Goal: Information Seeking & Learning: Learn about a topic

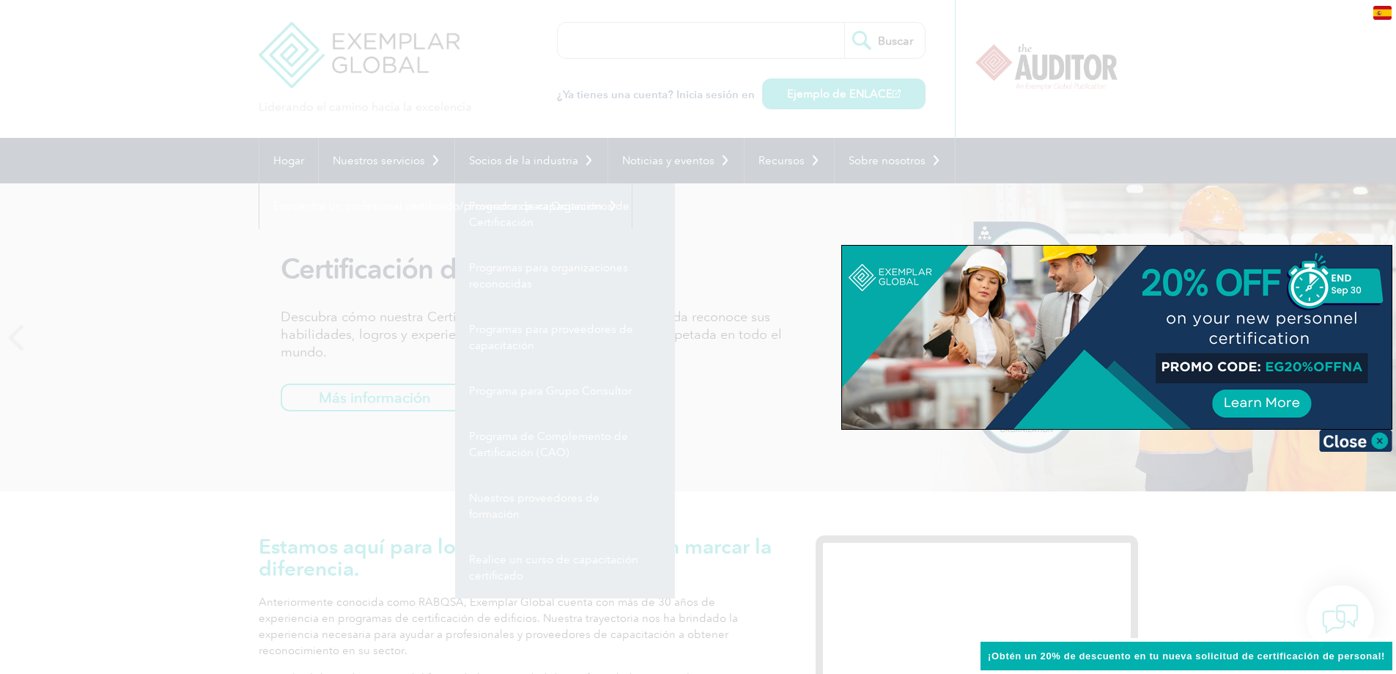
drag, startPoint x: 796, startPoint y: 471, endPoint x: 782, endPoint y: 446, distance: 28.6
click at [796, 471] on div at bounding box center [698, 337] width 1396 height 674
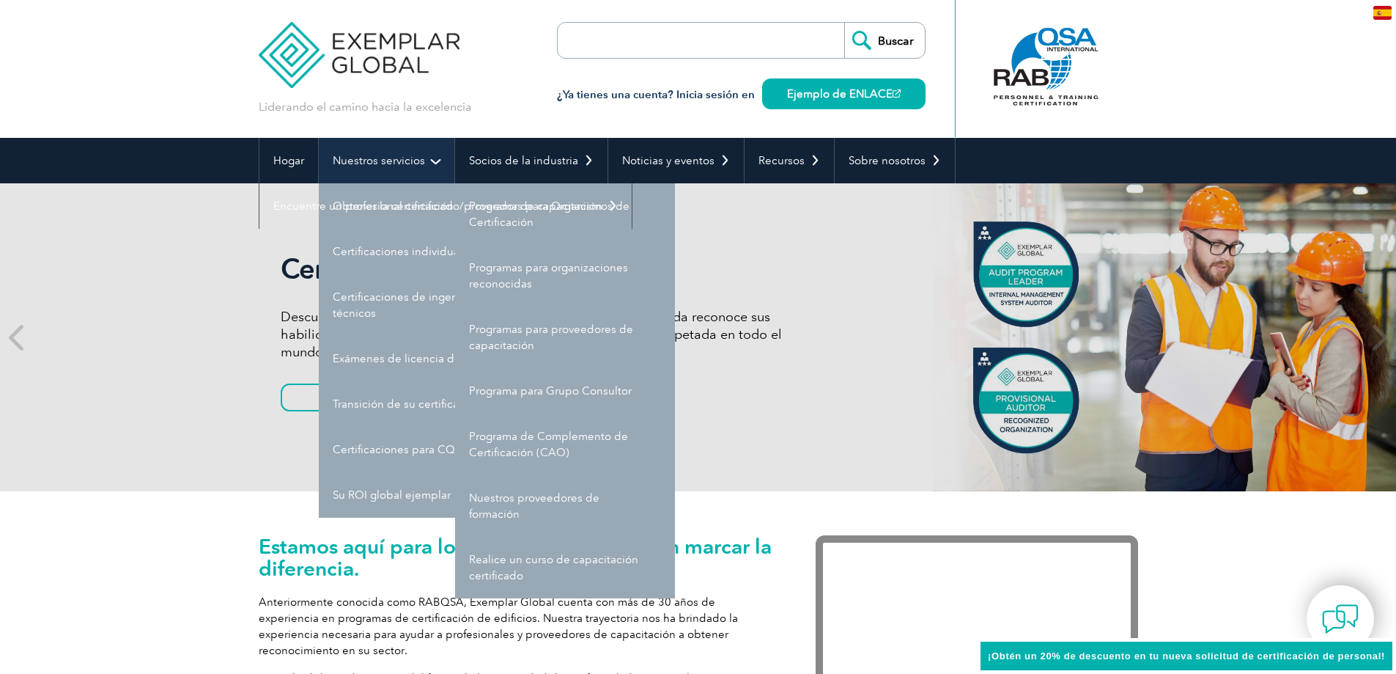
click at [383, 168] on link "Nuestros servicios" at bounding box center [387, 160] width 136 height 45
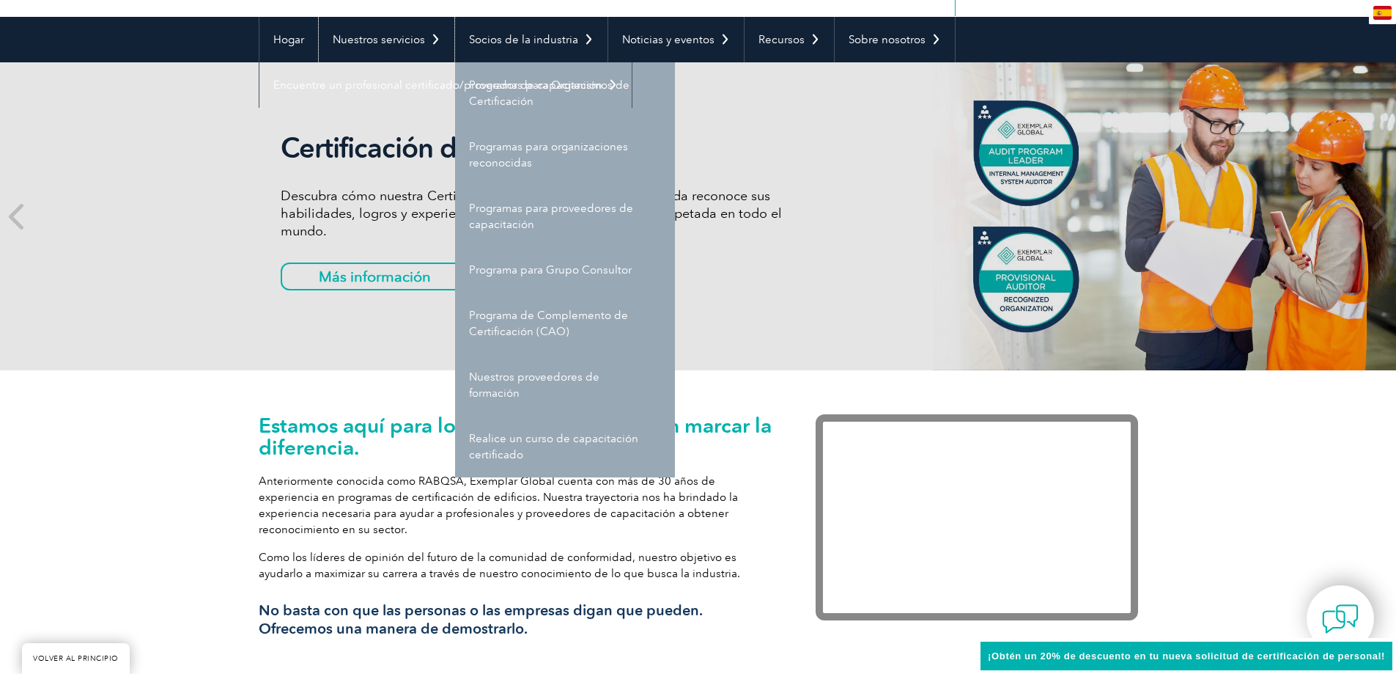
scroll to position [147, 0]
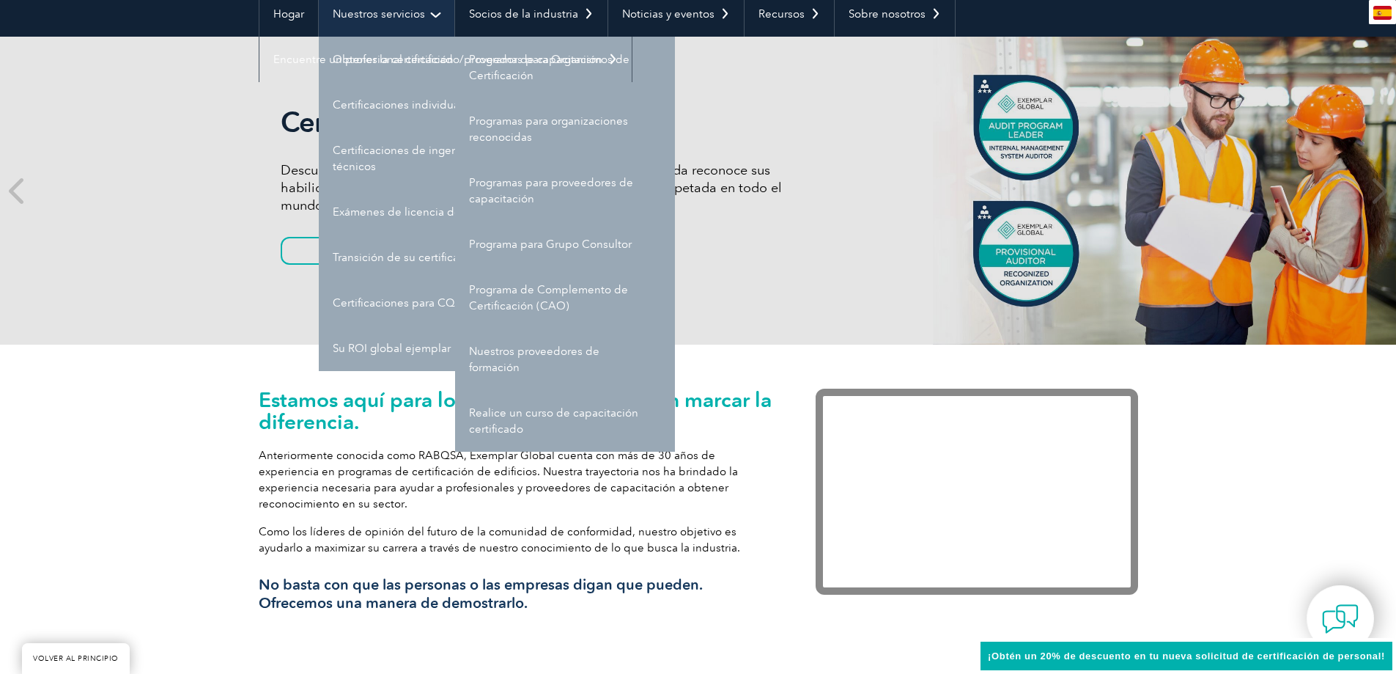
click at [406, 19] on font "Nuestros servicios" at bounding box center [379, 13] width 92 height 13
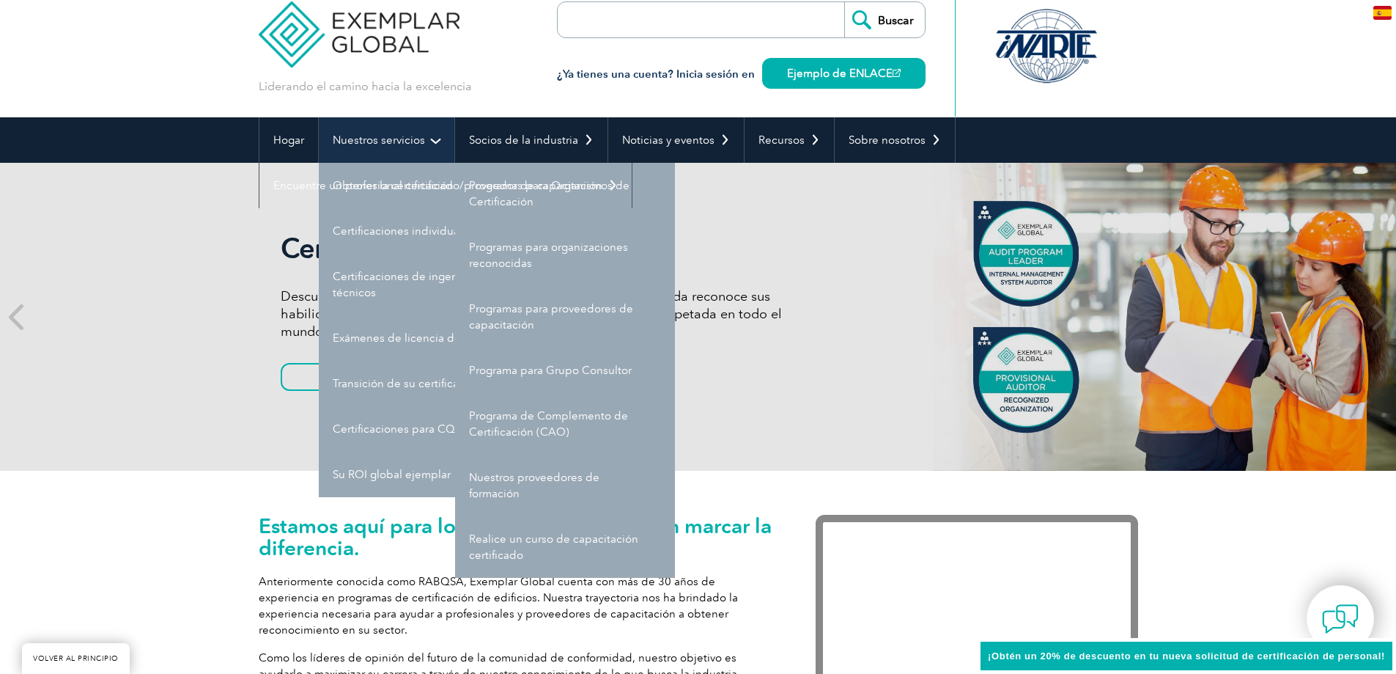
scroll to position [0, 0]
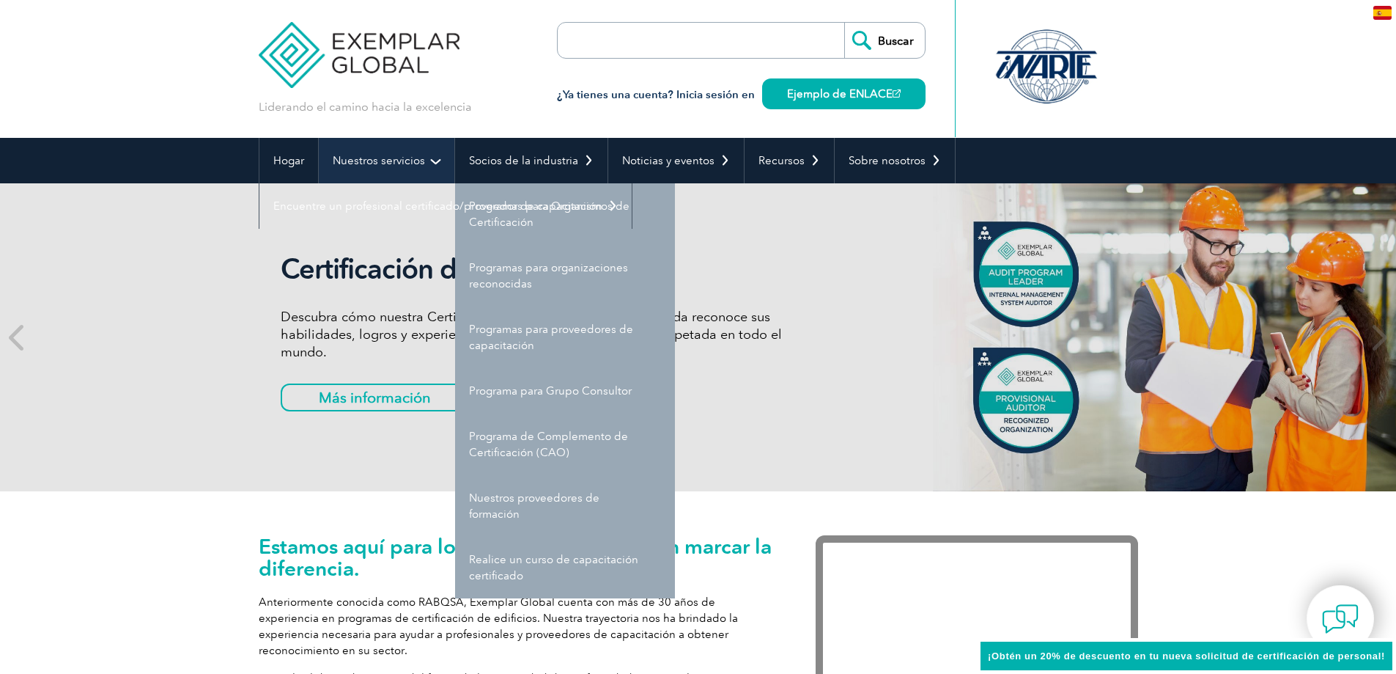
click at [391, 166] on font "Nuestros servicios" at bounding box center [379, 160] width 92 height 13
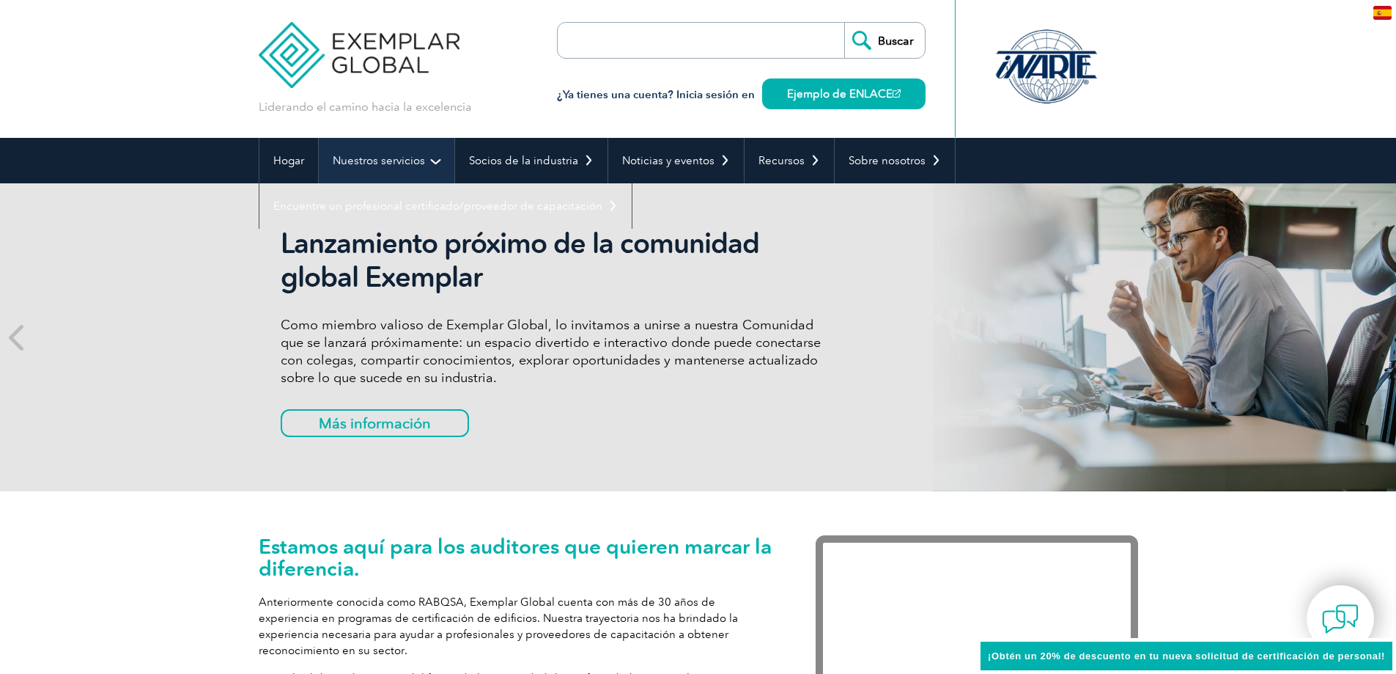
drag, startPoint x: 0, startPoint y: 0, endPoint x: 380, endPoint y: 163, distance: 414.1
click at [380, 163] on font "Nuestros servicios" at bounding box center [379, 160] width 92 height 13
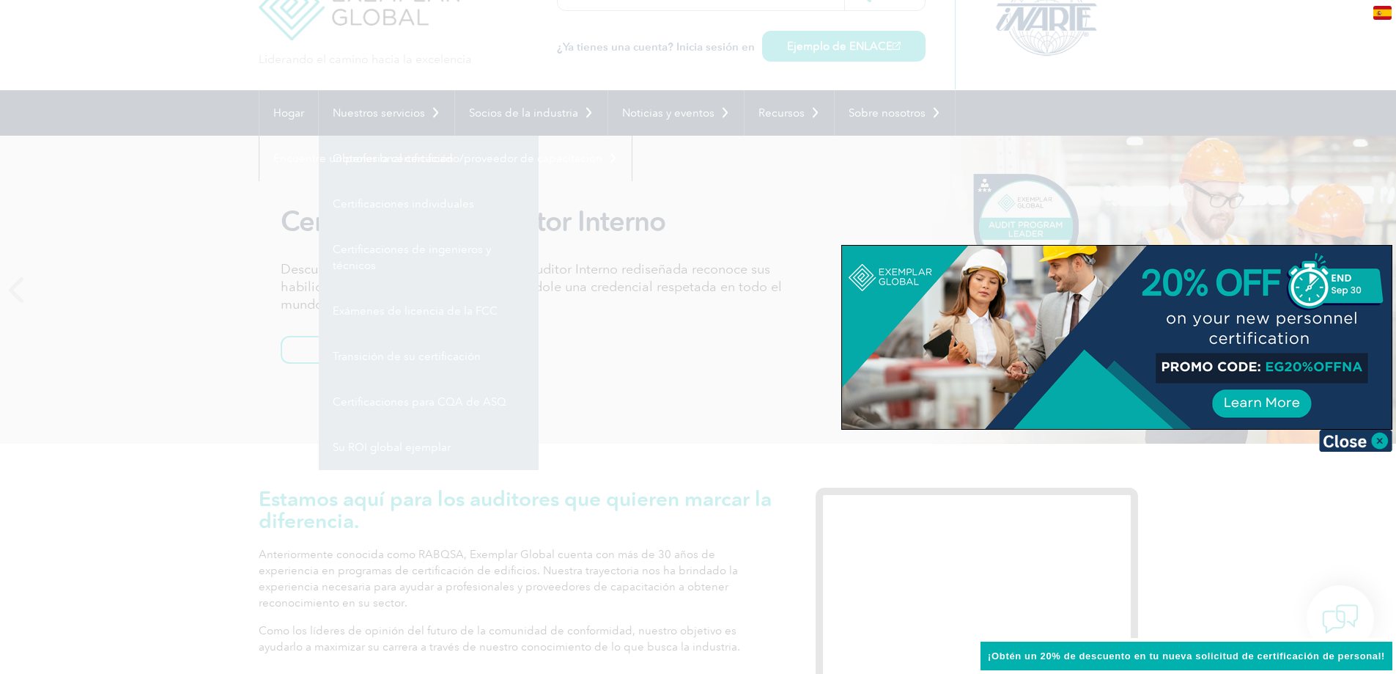
scroll to position [73, 0]
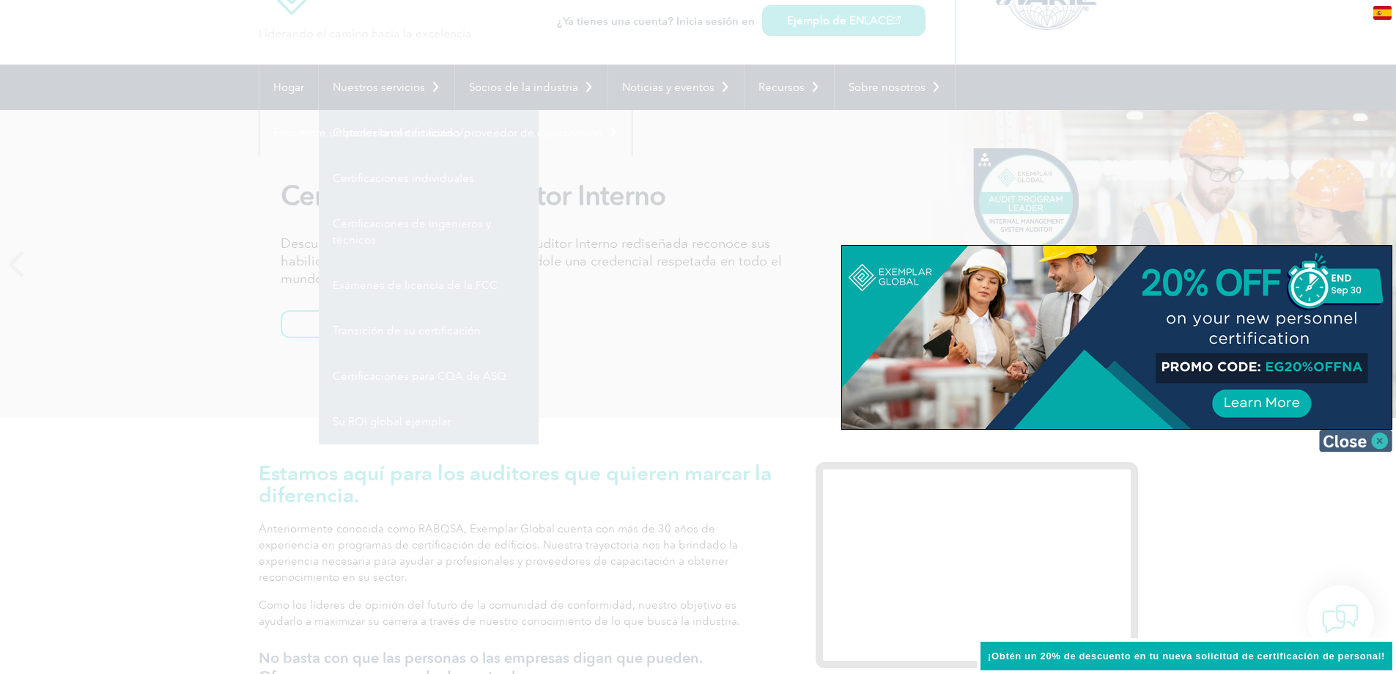
click at [1383, 446] on img at bounding box center [1355, 441] width 73 height 22
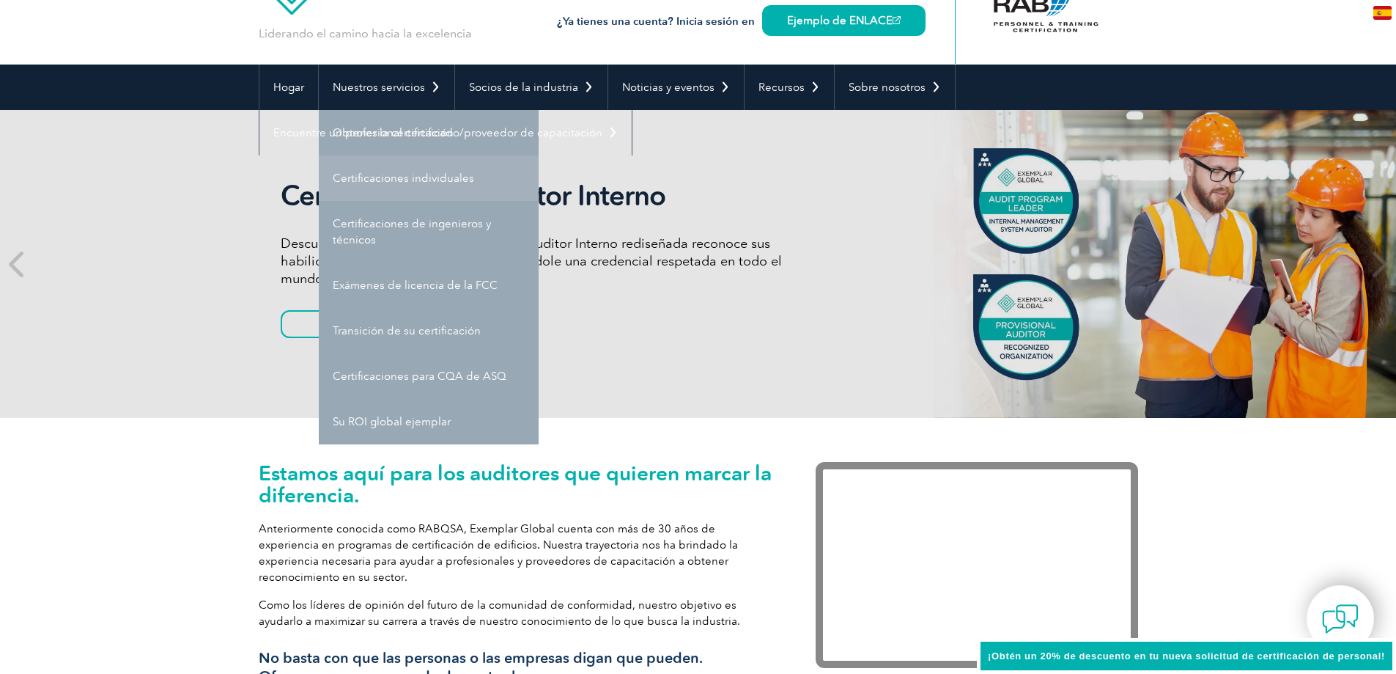
click at [392, 172] on font "Certificaciones individuales" at bounding box center [403, 178] width 141 height 13
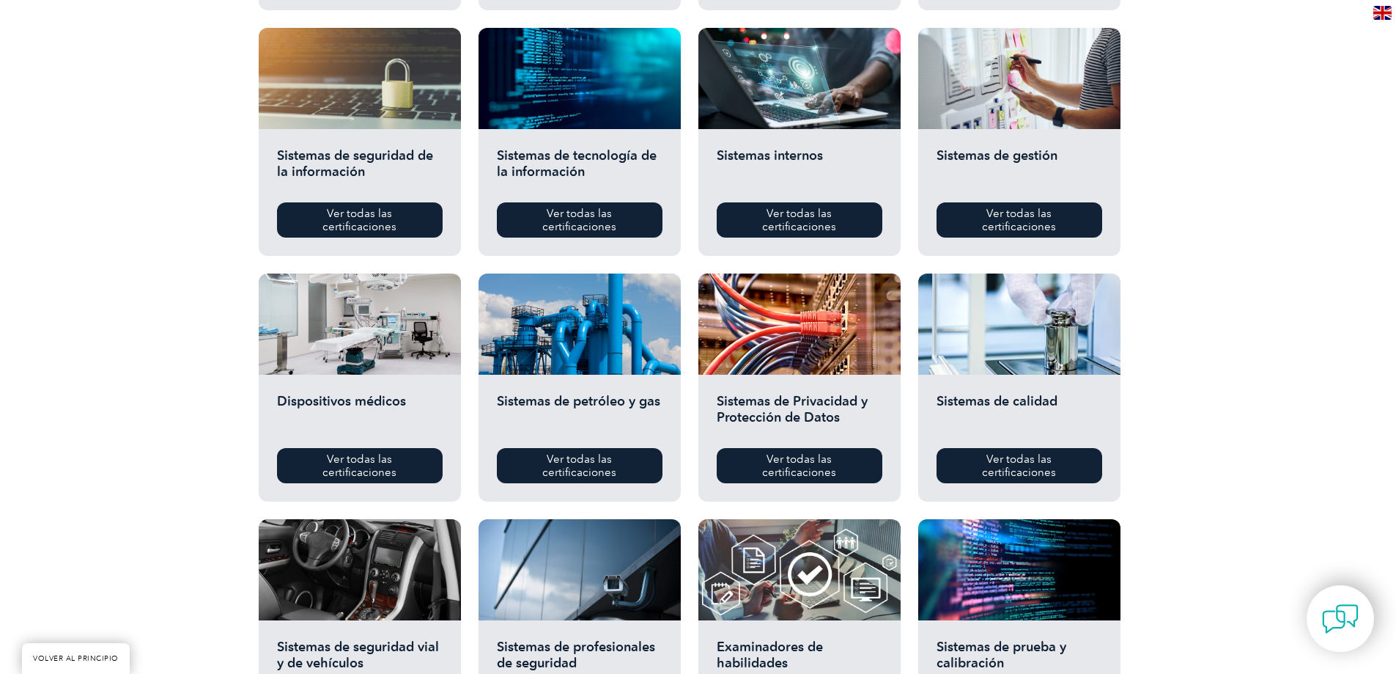
scroll to position [733, 0]
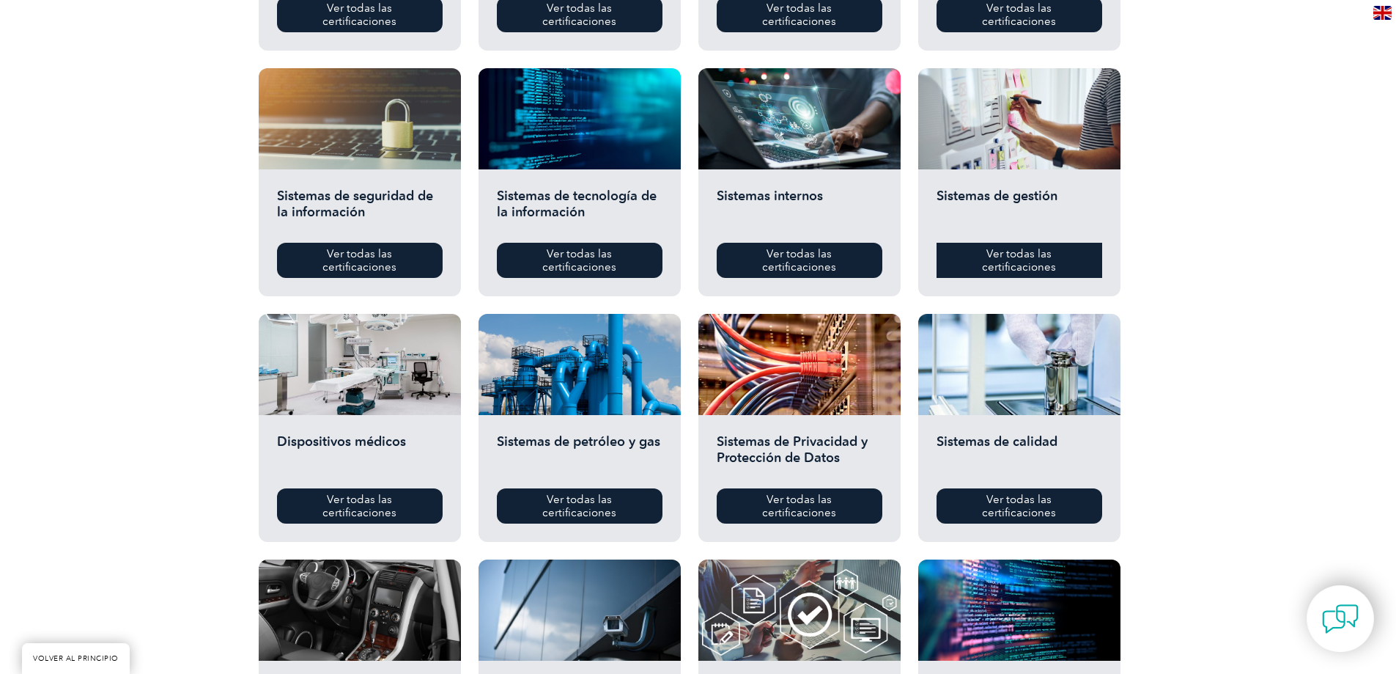
click at [1058, 263] on link "Ver todas las certificaciones" at bounding box center [1020, 260] width 166 height 35
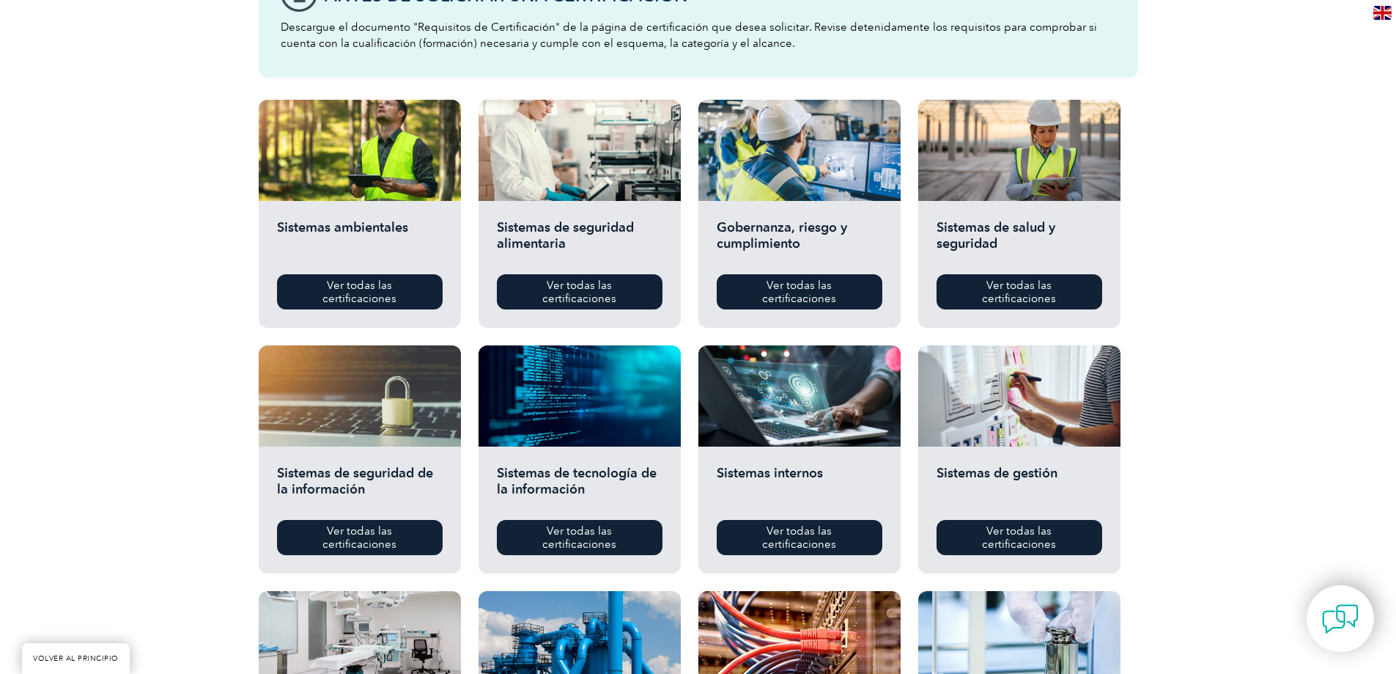
scroll to position [440, 0]
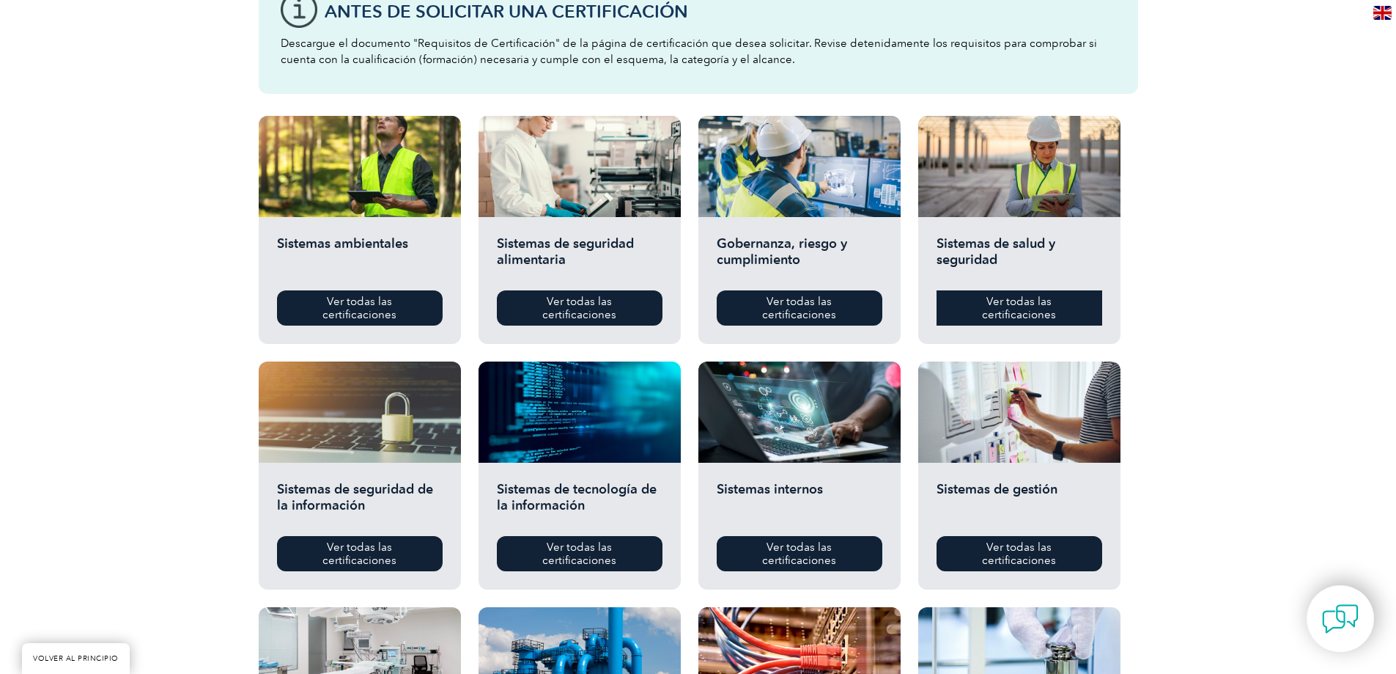
click at [1030, 310] on font "Ver todas las certificaciones" at bounding box center [1019, 308] width 74 height 26
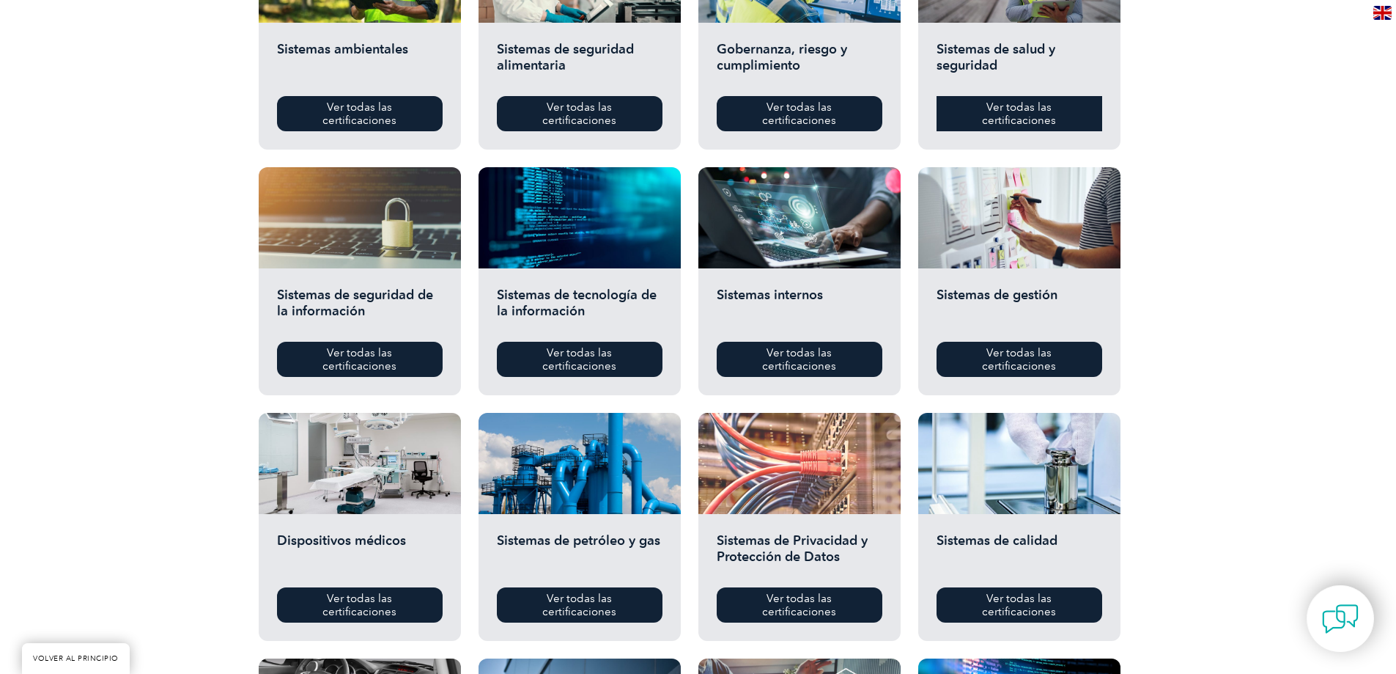
scroll to position [660, 0]
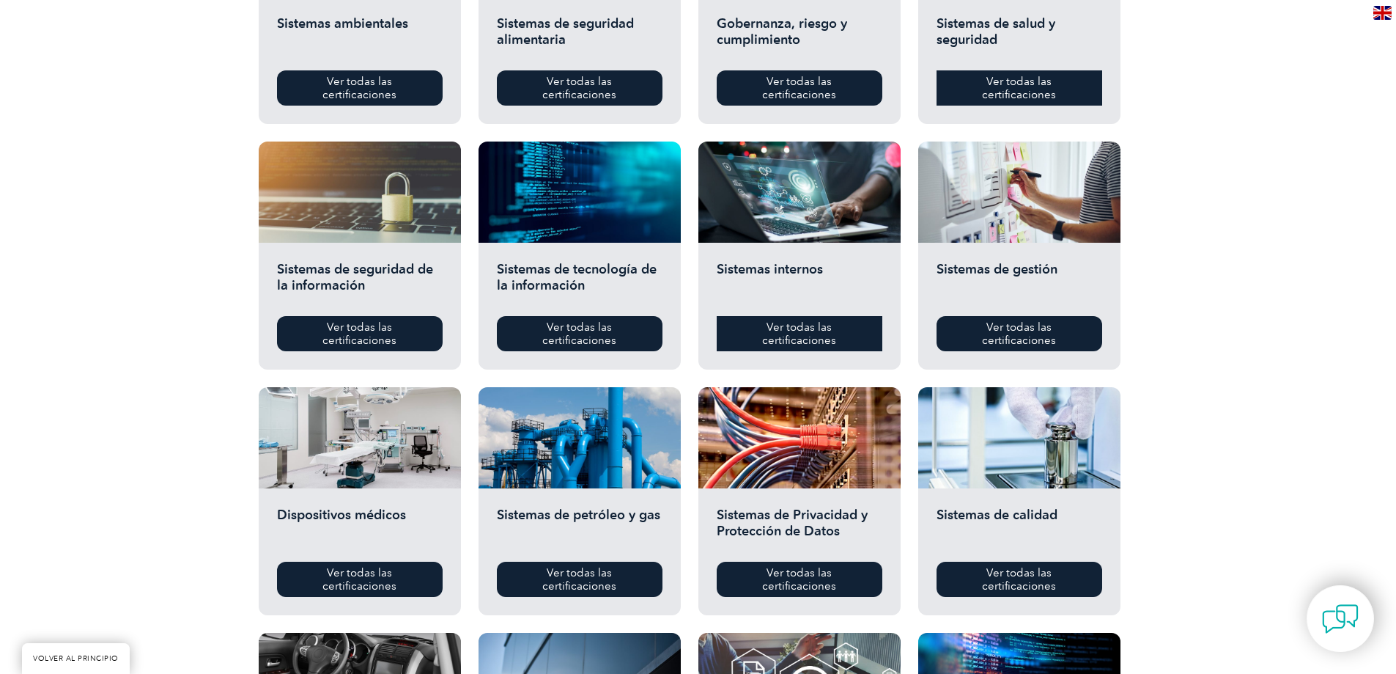
click at [776, 336] on font "Ver todas las certificaciones" at bounding box center [799, 333] width 74 height 26
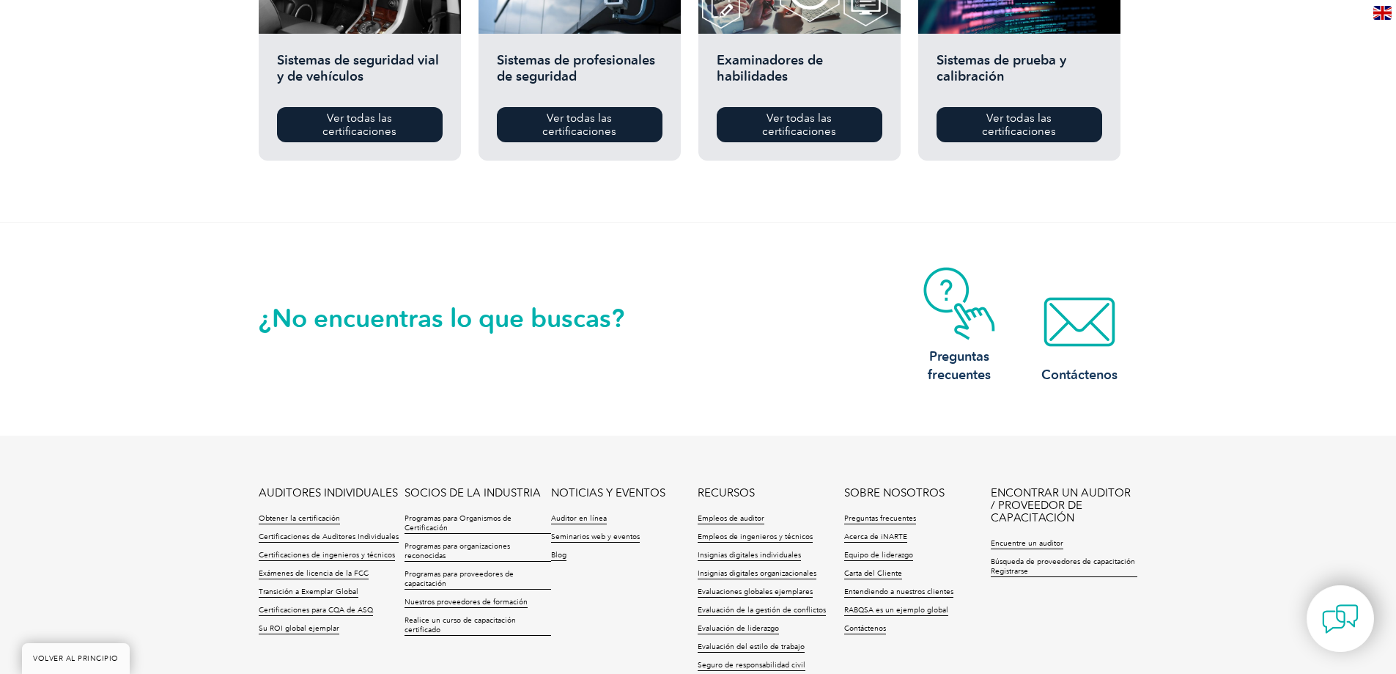
scroll to position [1393, 0]
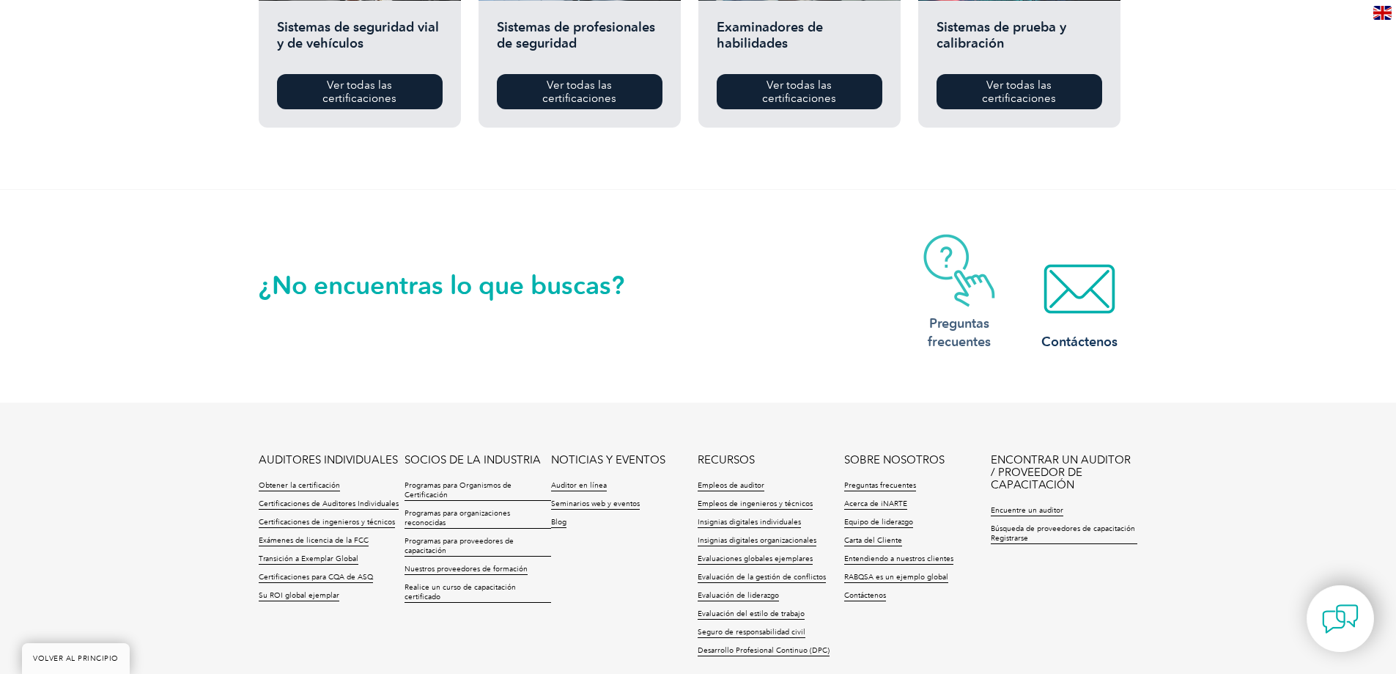
click at [963, 306] on img at bounding box center [959, 270] width 117 height 73
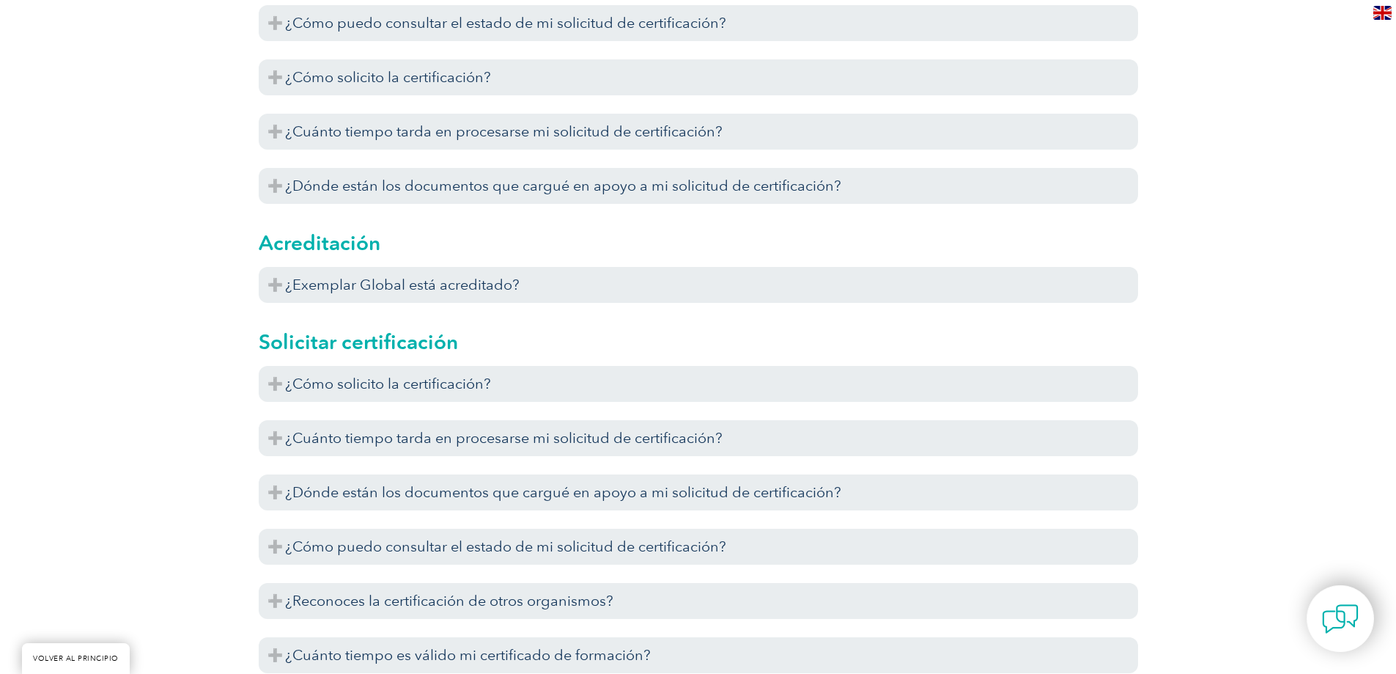
scroll to position [586, 0]
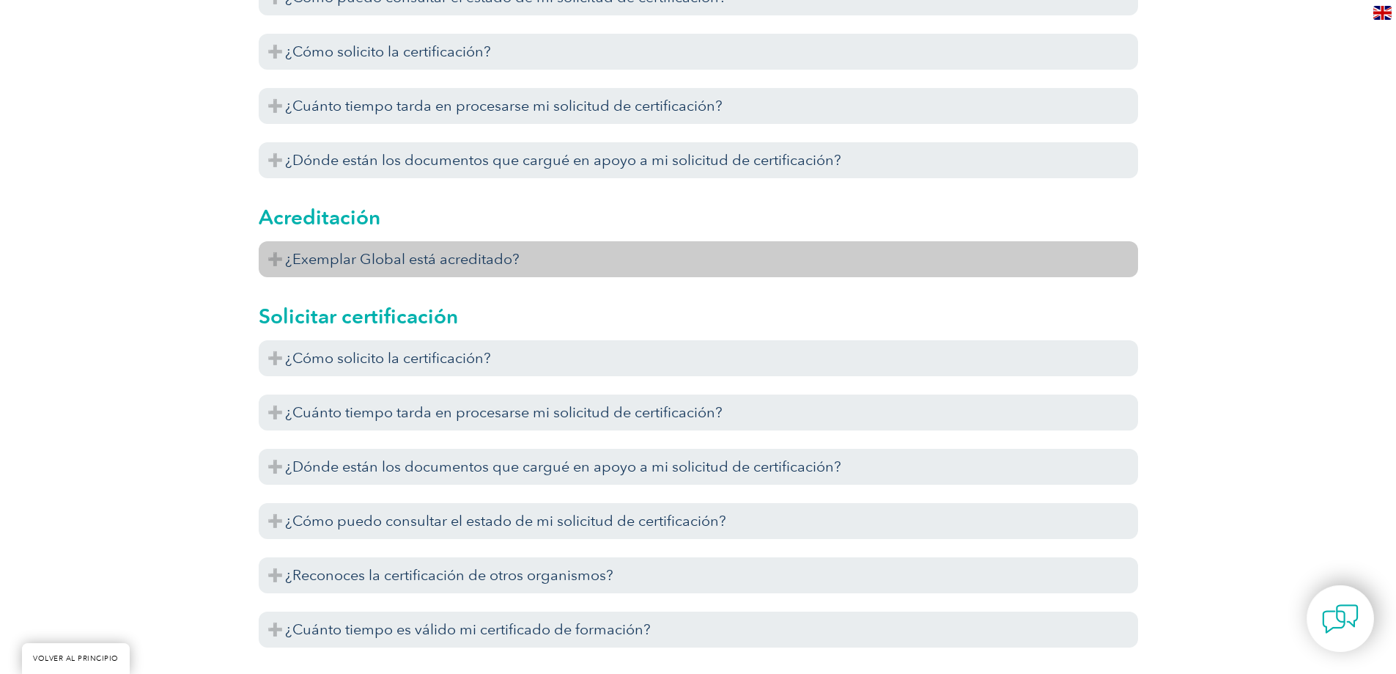
click at [280, 257] on h3 "¿Exemplar Global está acreditado?" at bounding box center [699, 259] width 880 height 36
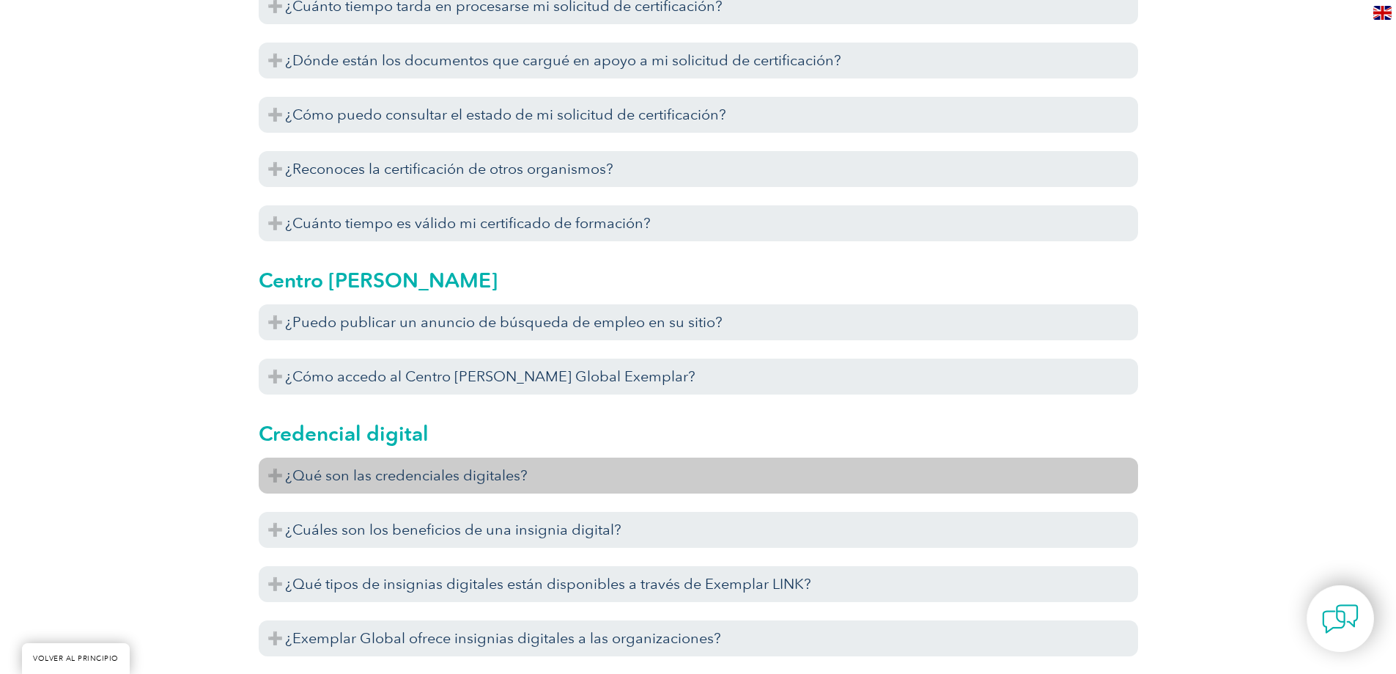
scroll to position [1100, 0]
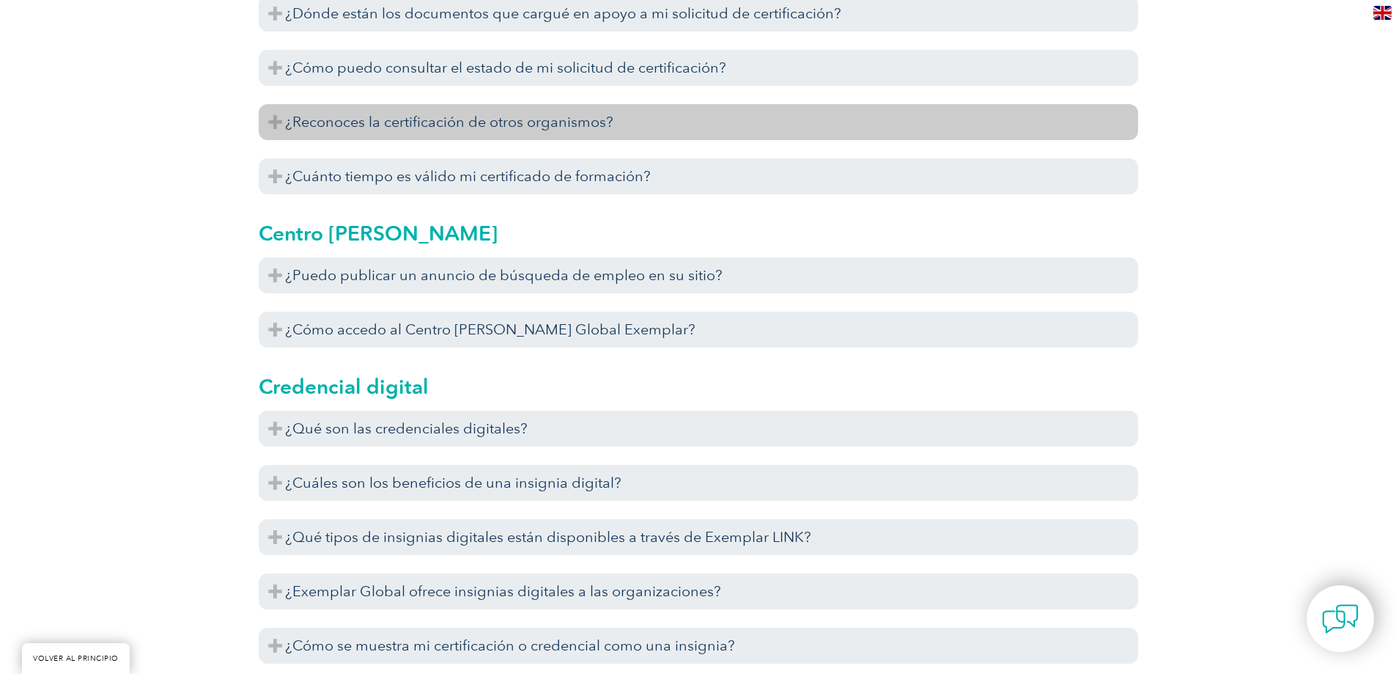
click at [292, 117] on font "¿Reconoces la certificación de otros organismos?" at bounding box center [449, 122] width 328 height 18
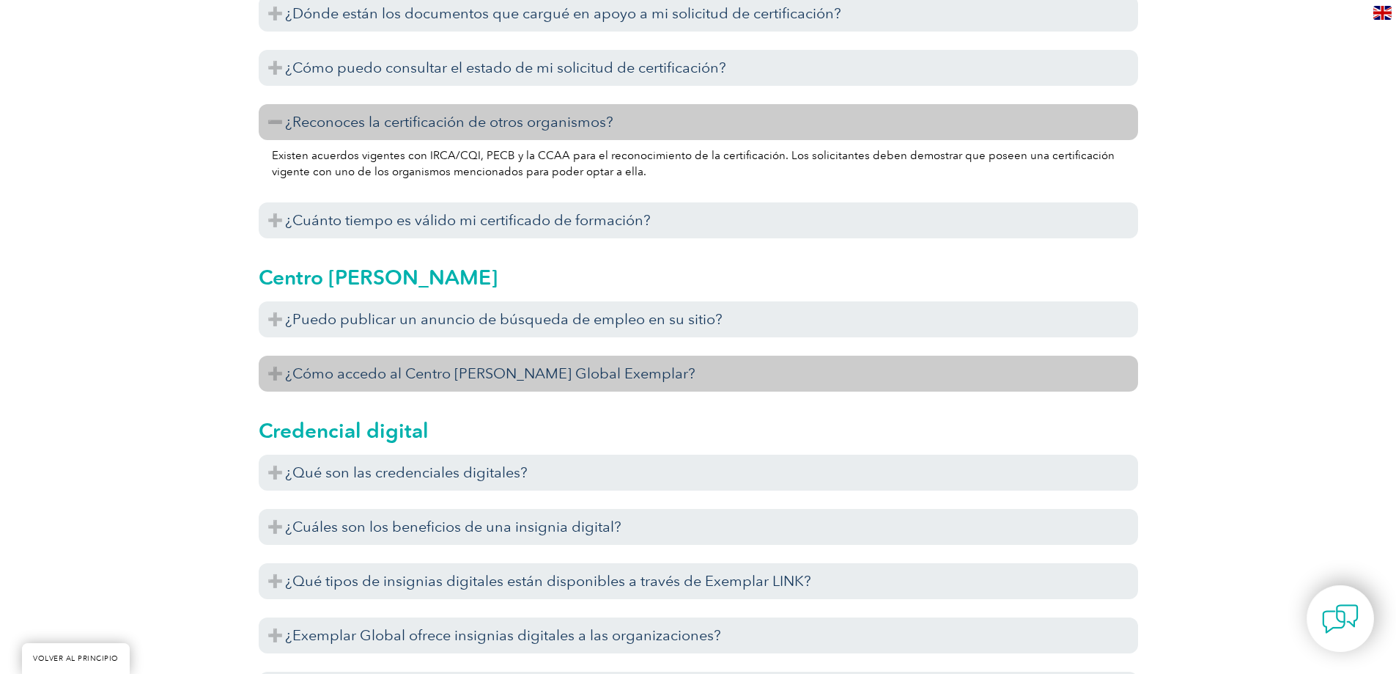
click at [465, 378] on font "¿Cómo accedo al Centro [PERSON_NAME] Global Exemplar?" at bounding box center [490, 373] width 410 height 18
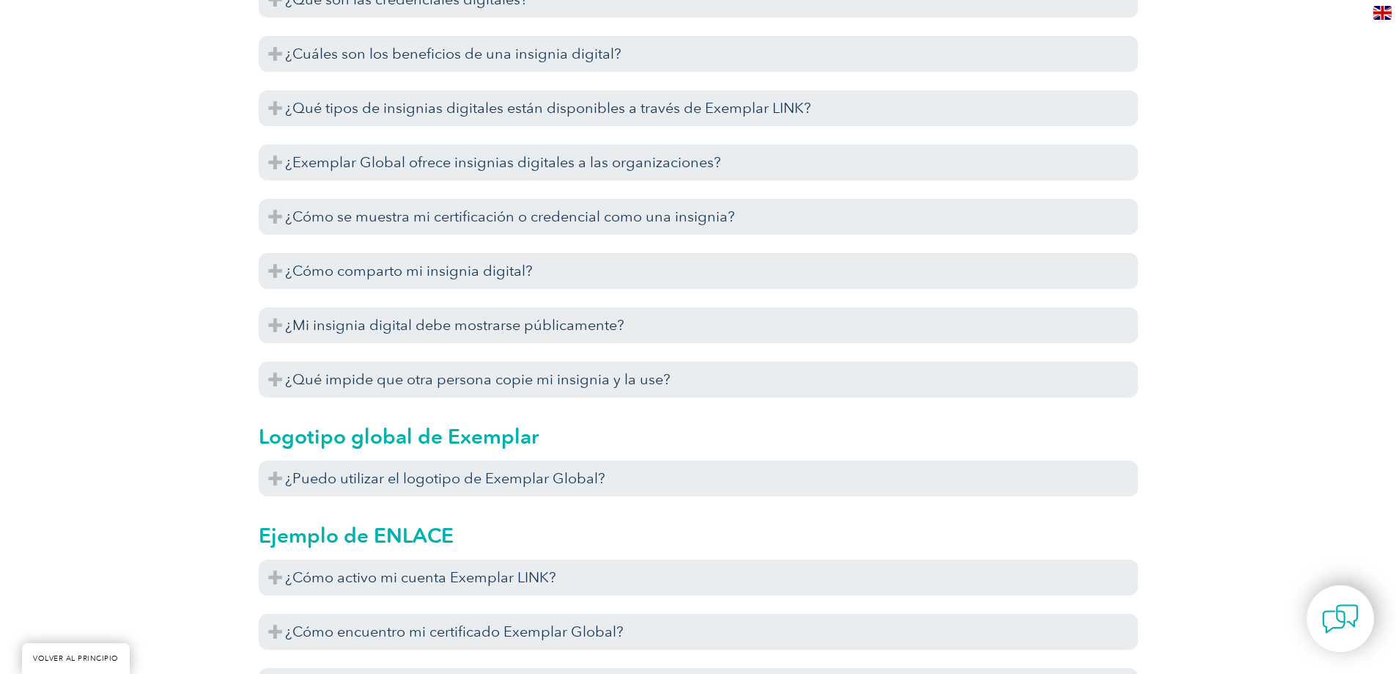
scroll to position [1686, 0]
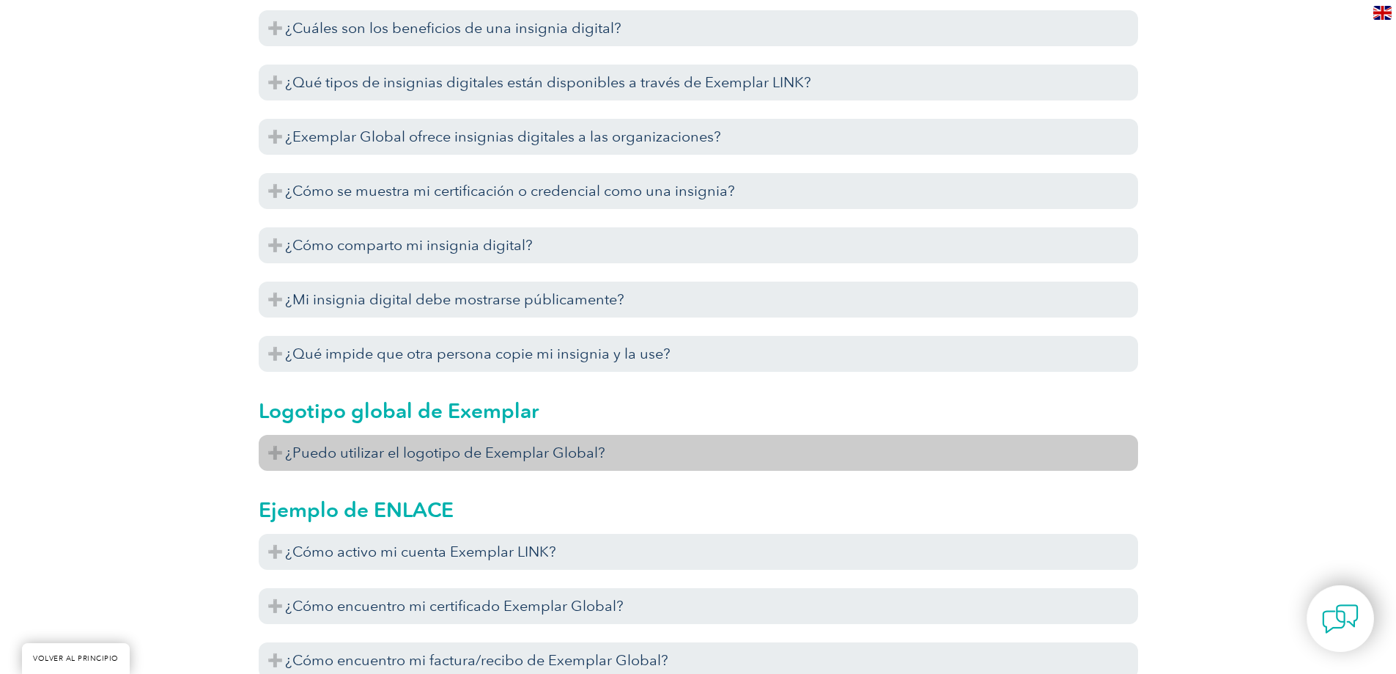
click at [362, 452] on font "¿Puedo utilizar el logotipo de Exemplar Global?" at bounding box center [445, 452] width 320 height 18
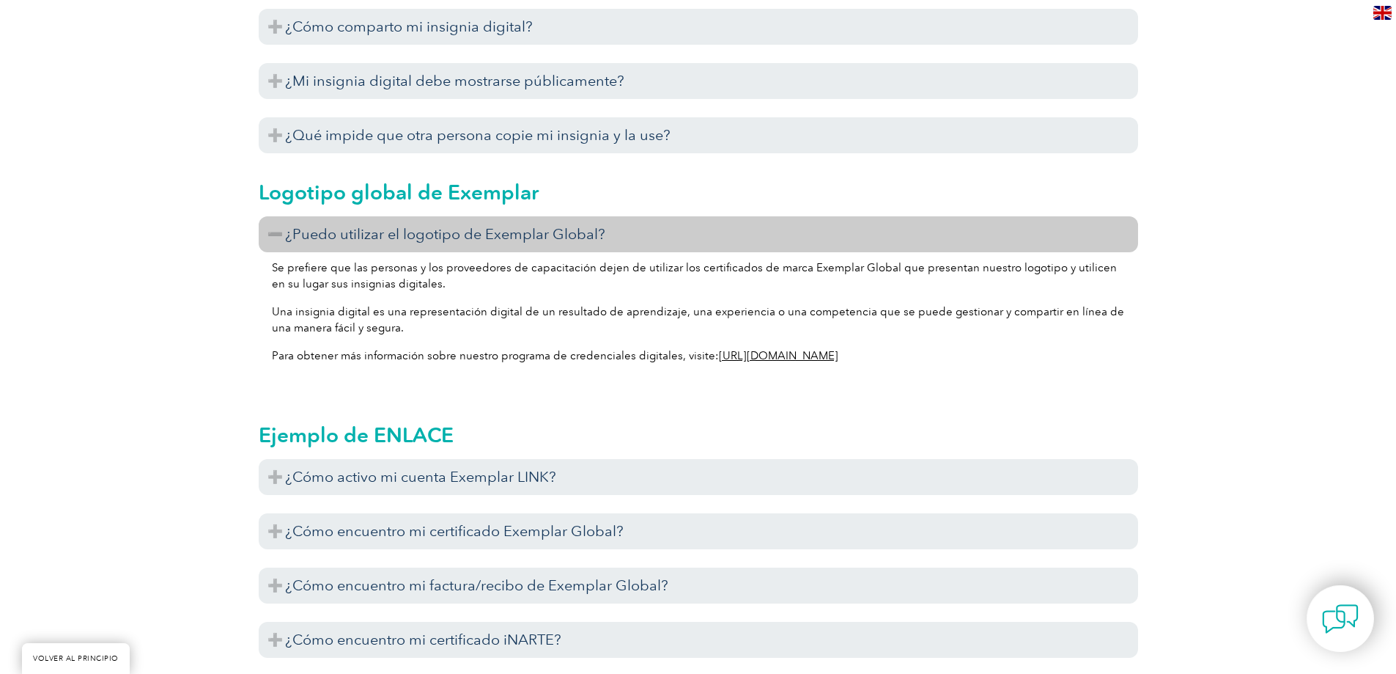
scroll to position [1906, 0]
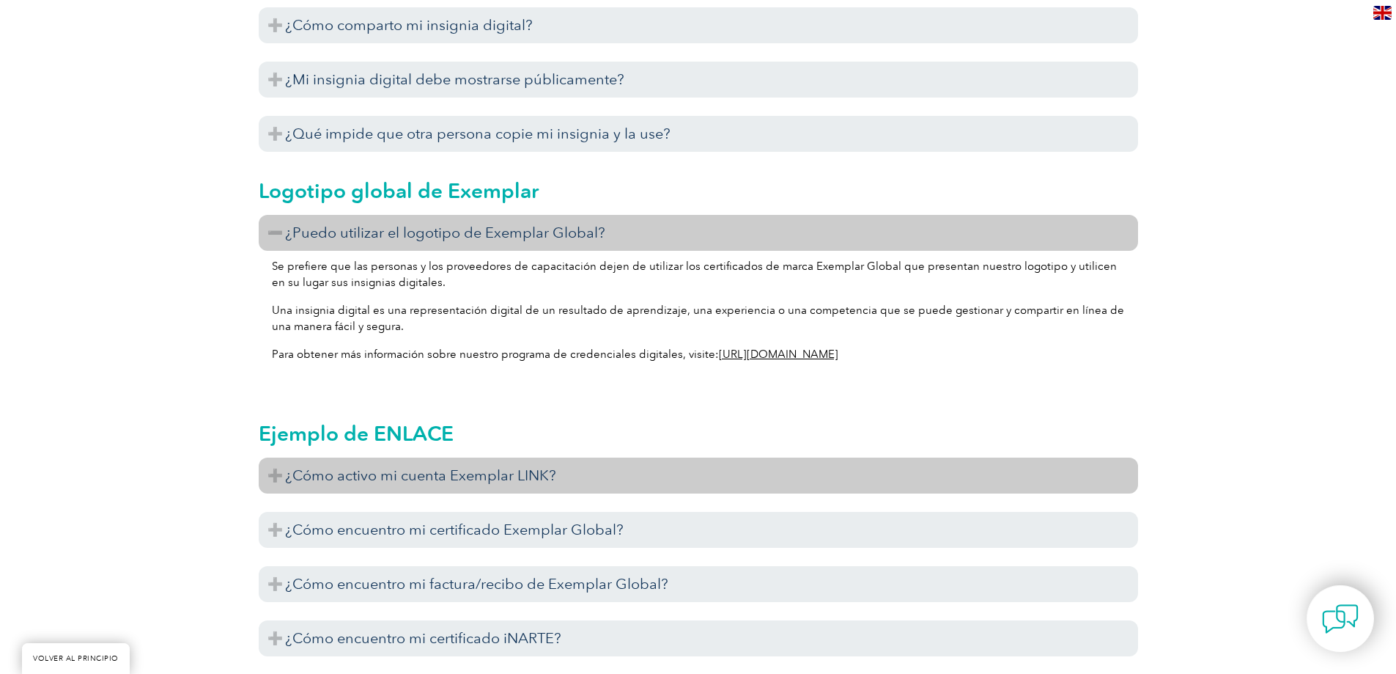
click at [410, 482] on font "¿Cómo activo mi cuenta Exemplar LINK?" at bounding box center [420, 475] width 271 height 18
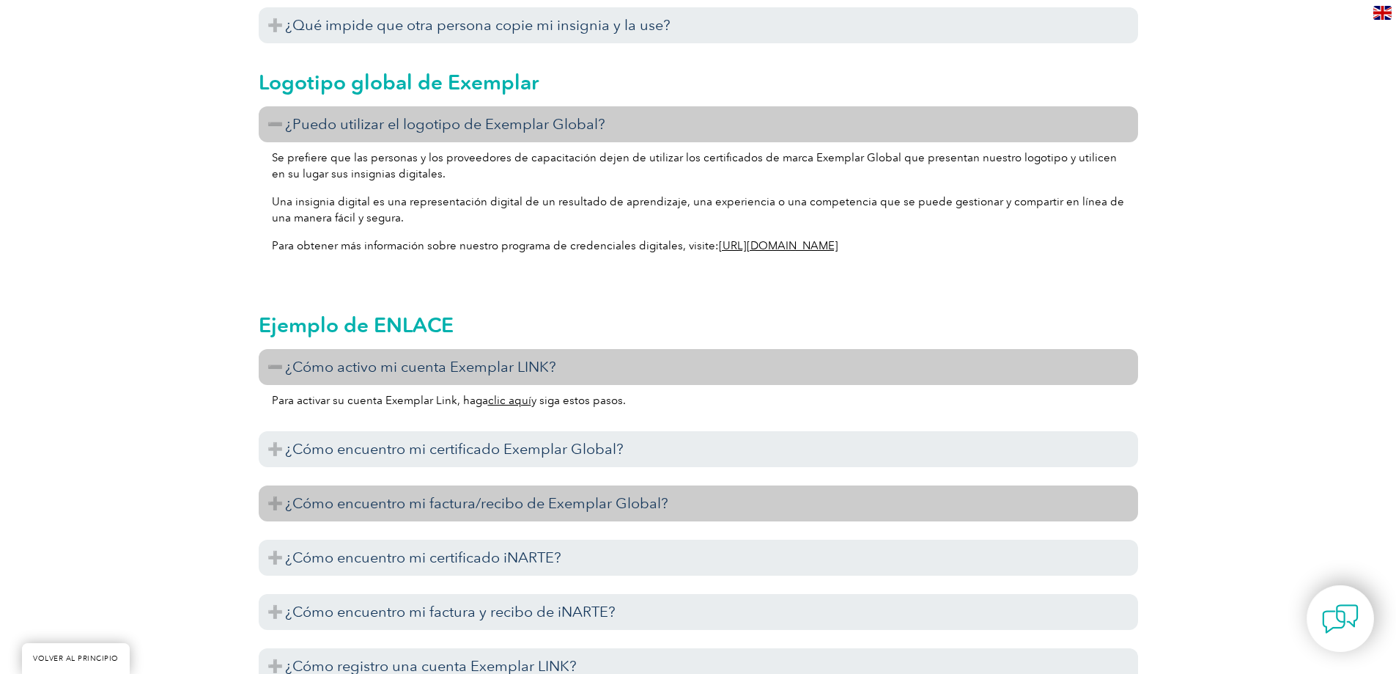
scroll to position [2052, 0]
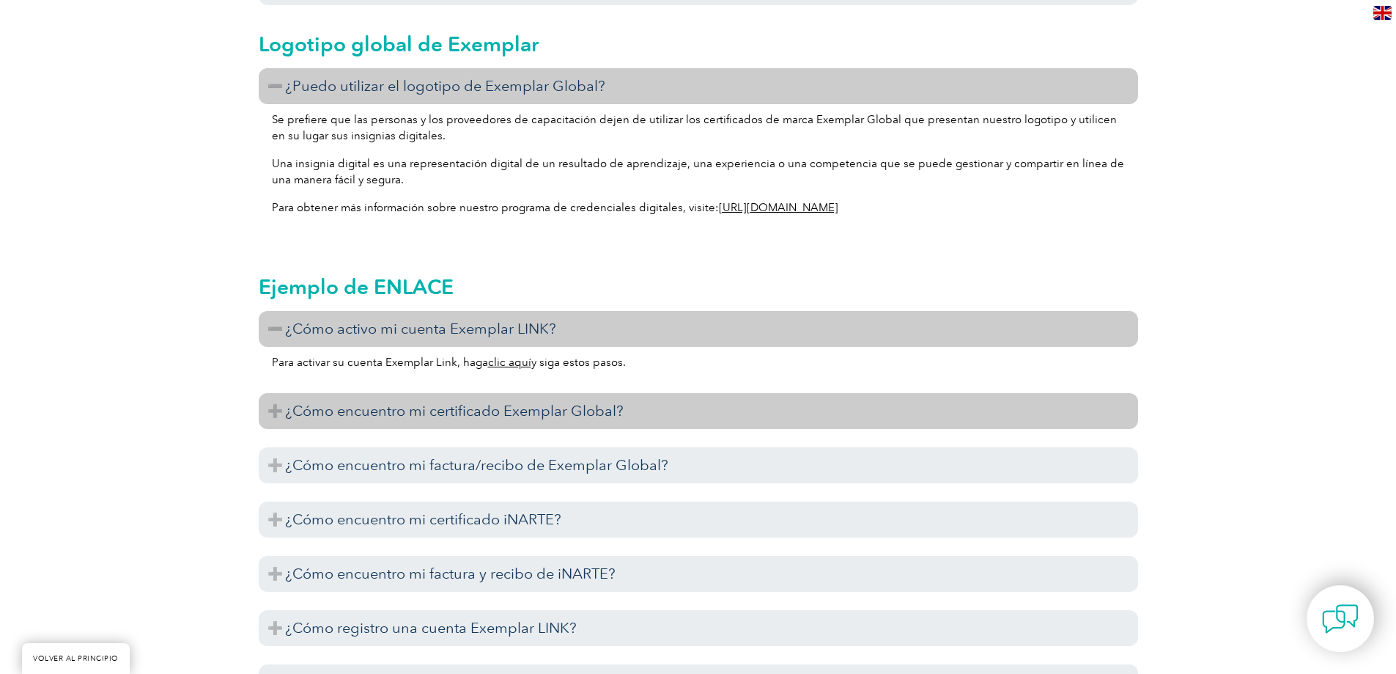
click at [340, 411] on font "¿Cómo encuentro mi certificado Exemplar Global?" at bounding box center [454, 411] width 339 height 18
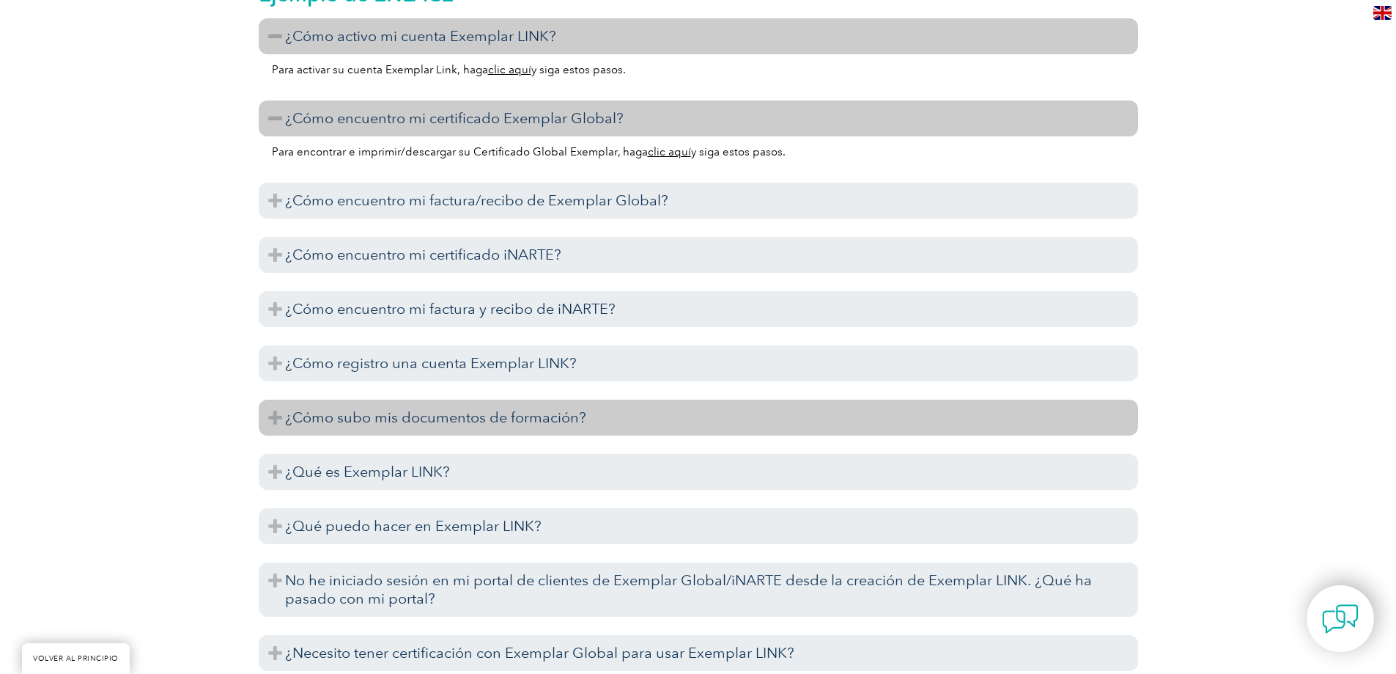
scroll to position [2346, 0]
click at [383, 419] on font "¿Cómo subo mis documentos de formación?" at bounding box center [435, 417] width 301 height 18
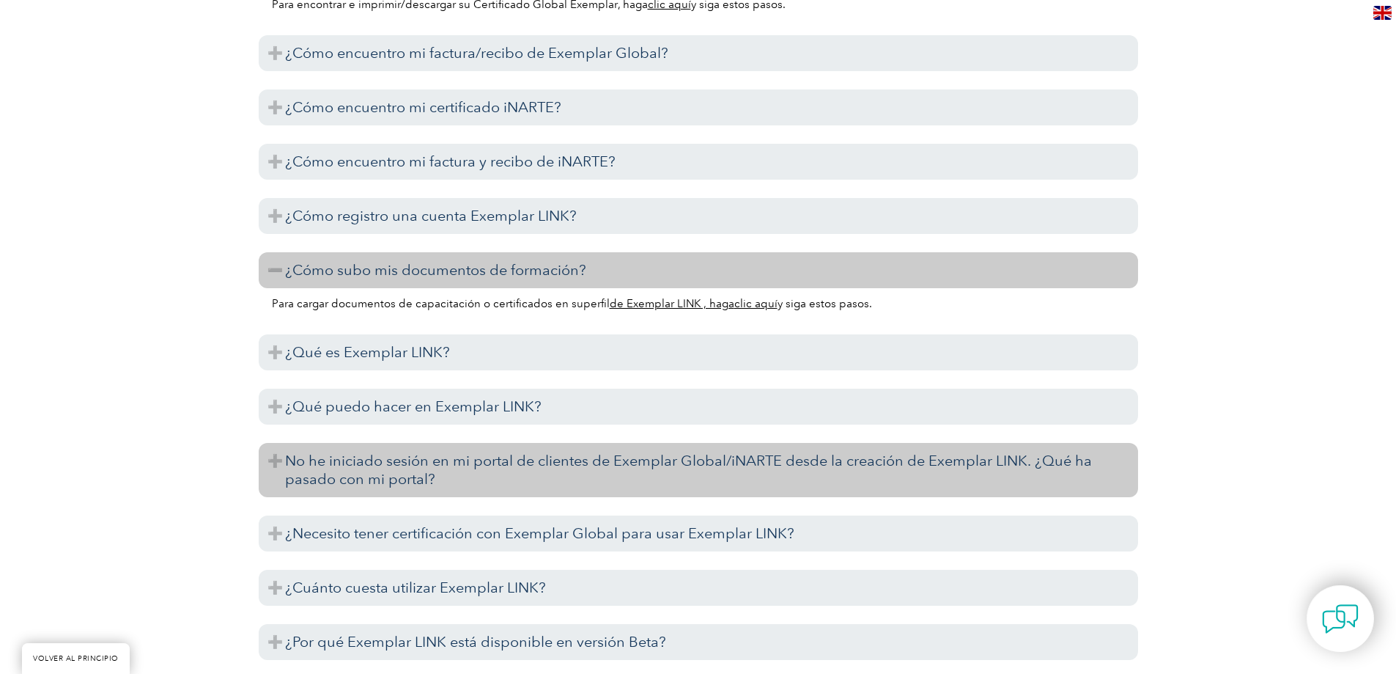
scroll to position [2566, 0]
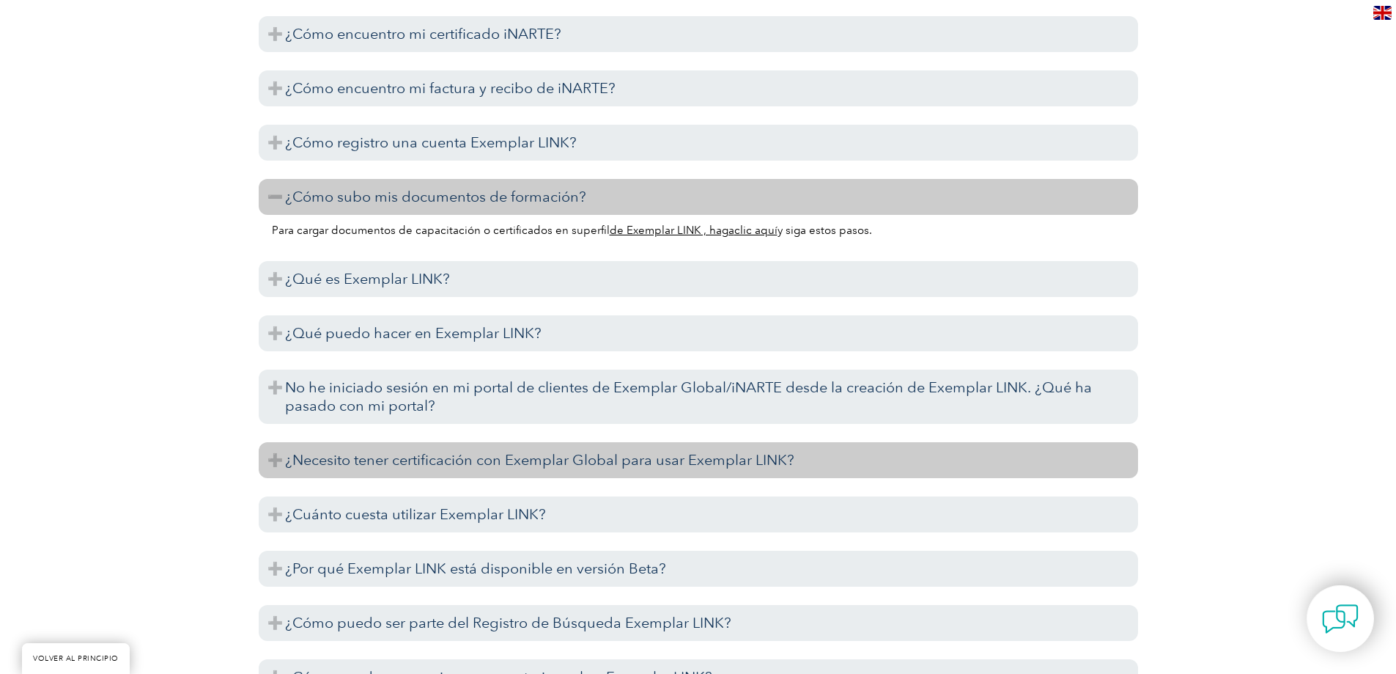
click at [492, 470] on h3 "¿Necesito tener certificación con Exemplar Global para usar Exemplar LINK?" at bounding box center [699, 460] width 880 height 36
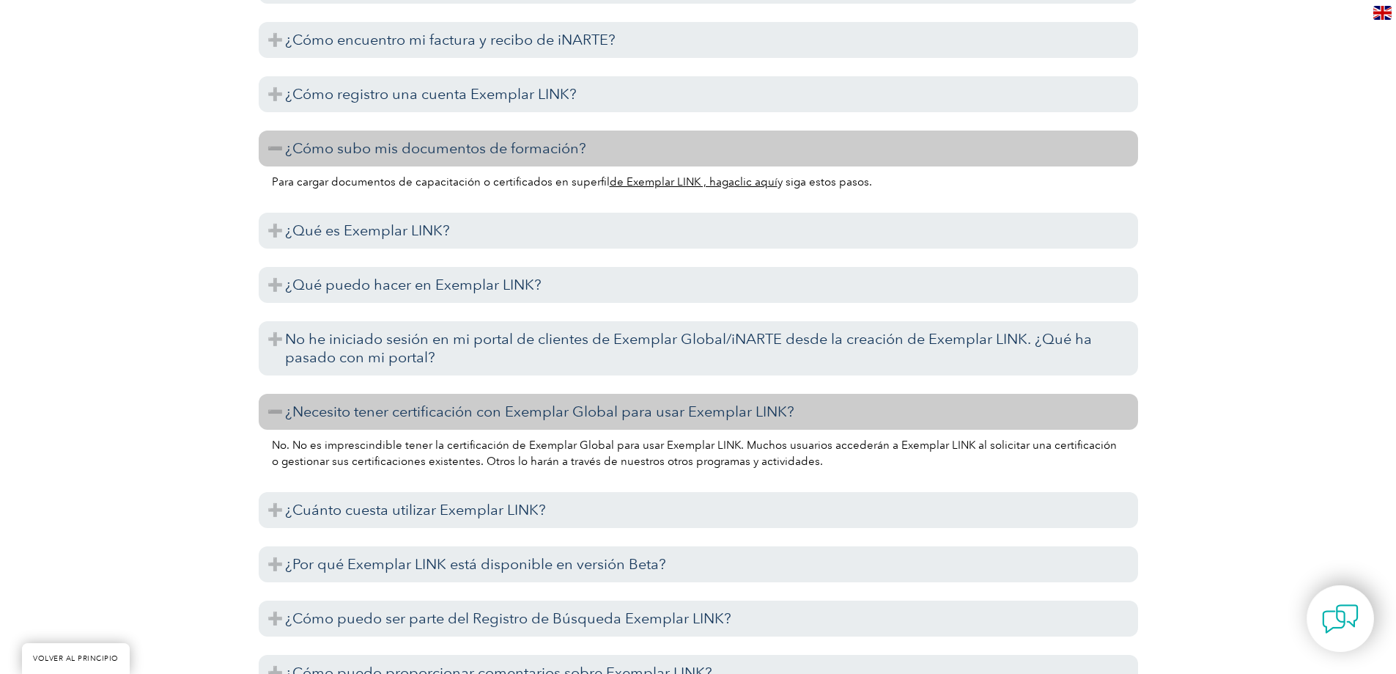
scroll to position [2639, 0]
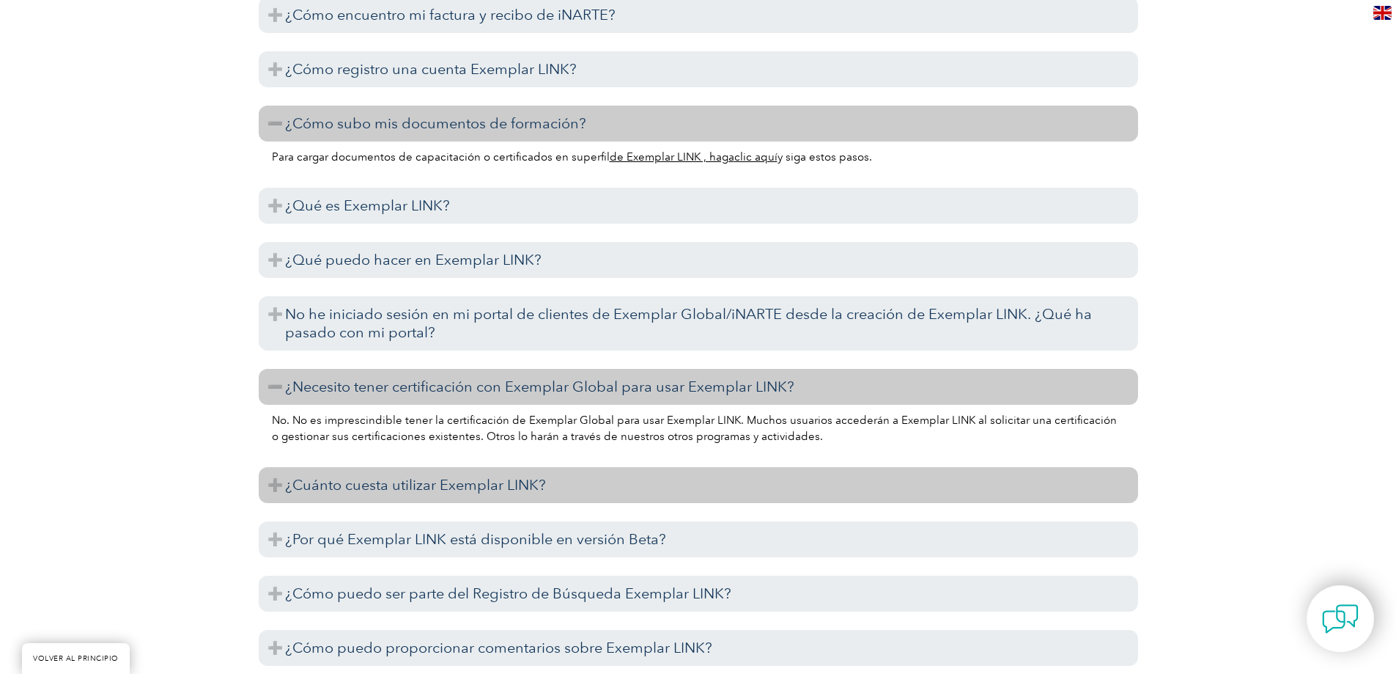
click at [422, 477] on font "¿Cuánto cuesta utilizar Exemplar LINK?" at bounding box center [415, 485] width 261 height 18
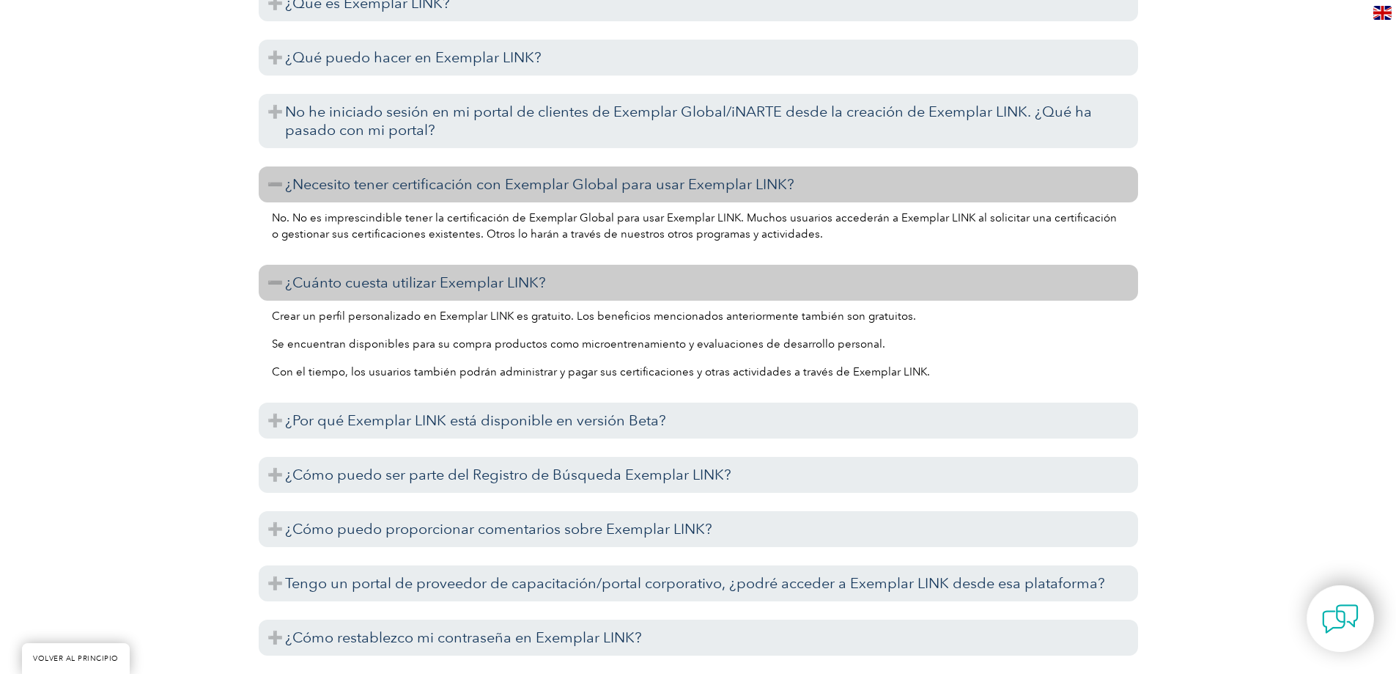
scroll to position [2932, 0]
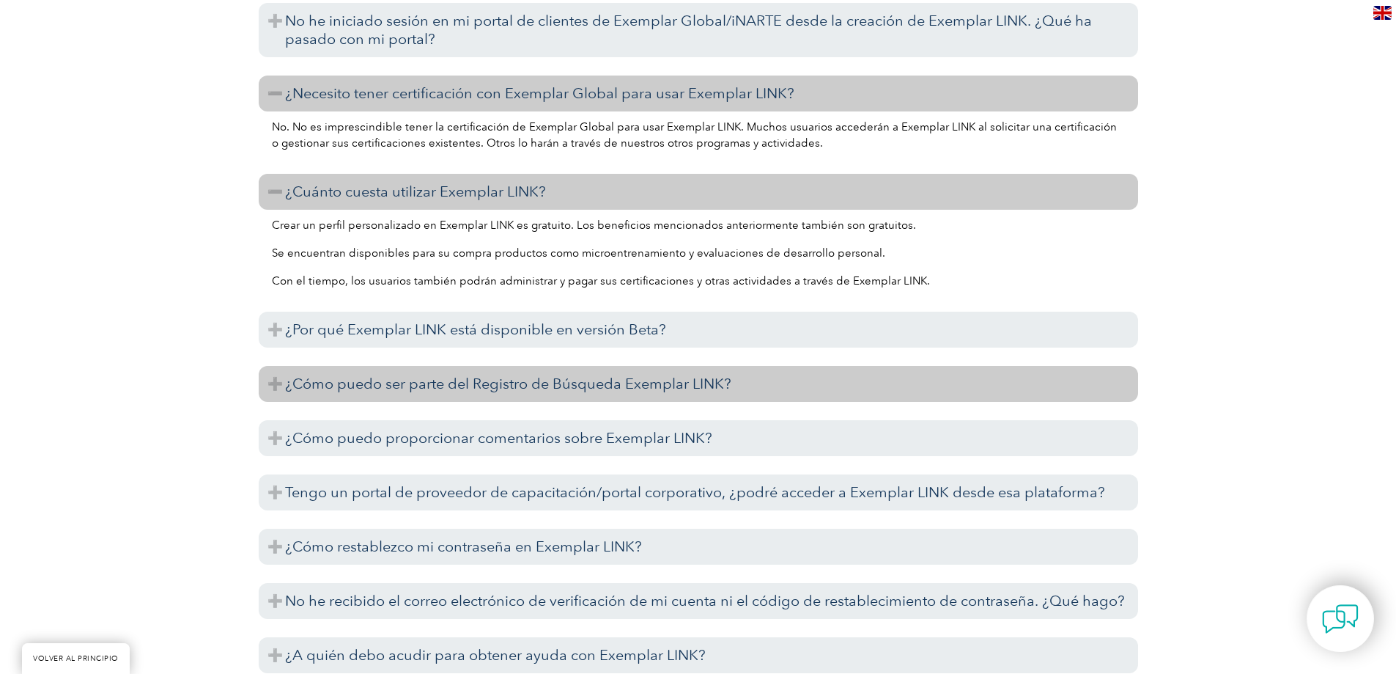
click at [378, 389] on font "¿Cómo puedo ser parte del Registro de Búsqueda Exemplar LINK?" at bounding box center [508, 384] width 446 height 18
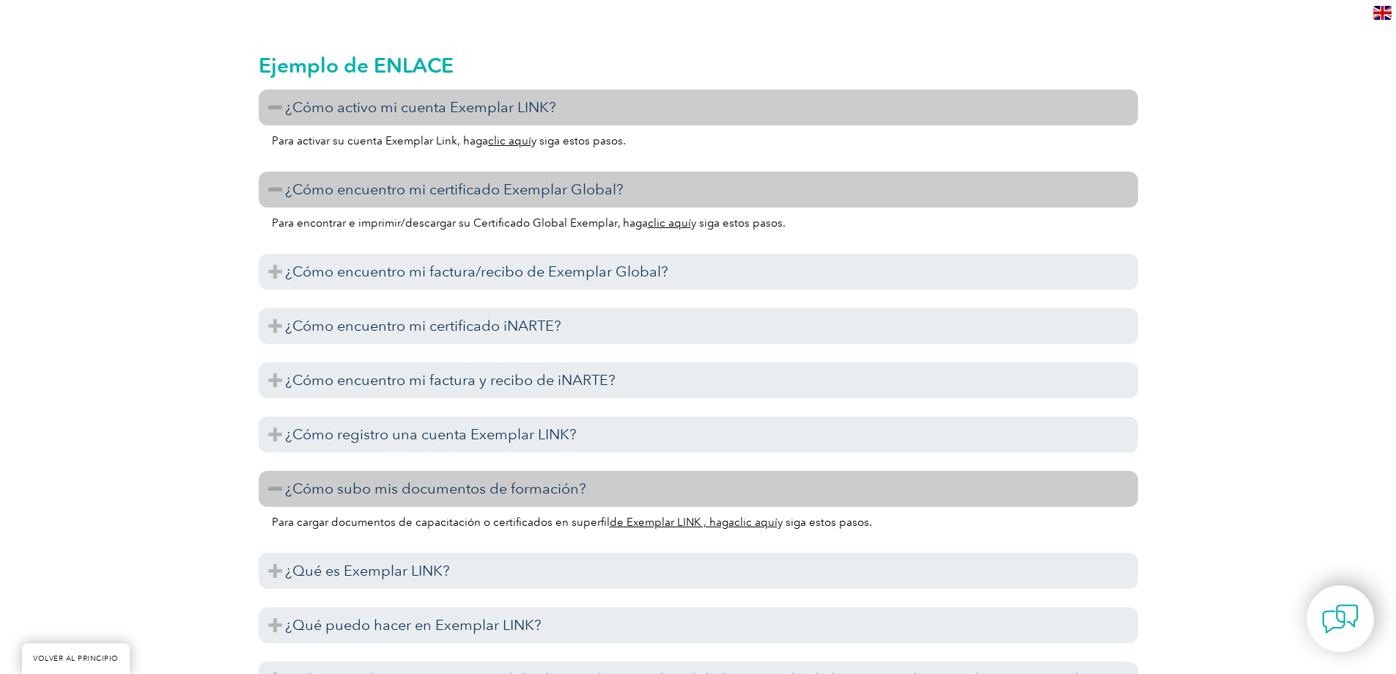
scroll to position [2052, 0]
